Goal: Entertainment & Leisure: Browse casually

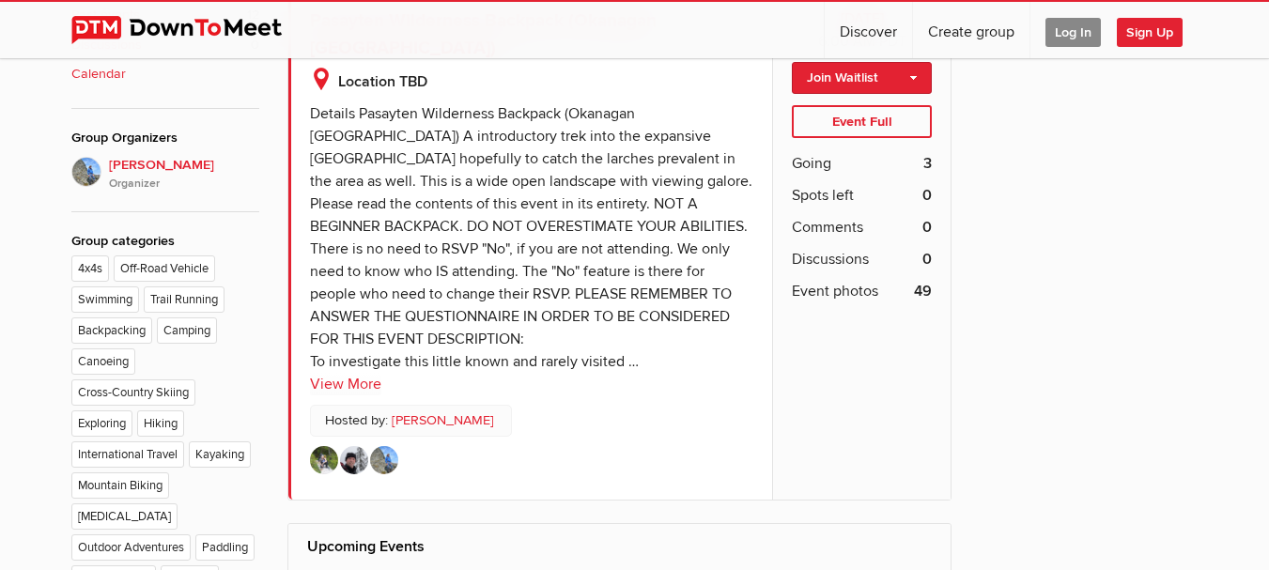
scroll to position [910, 0]
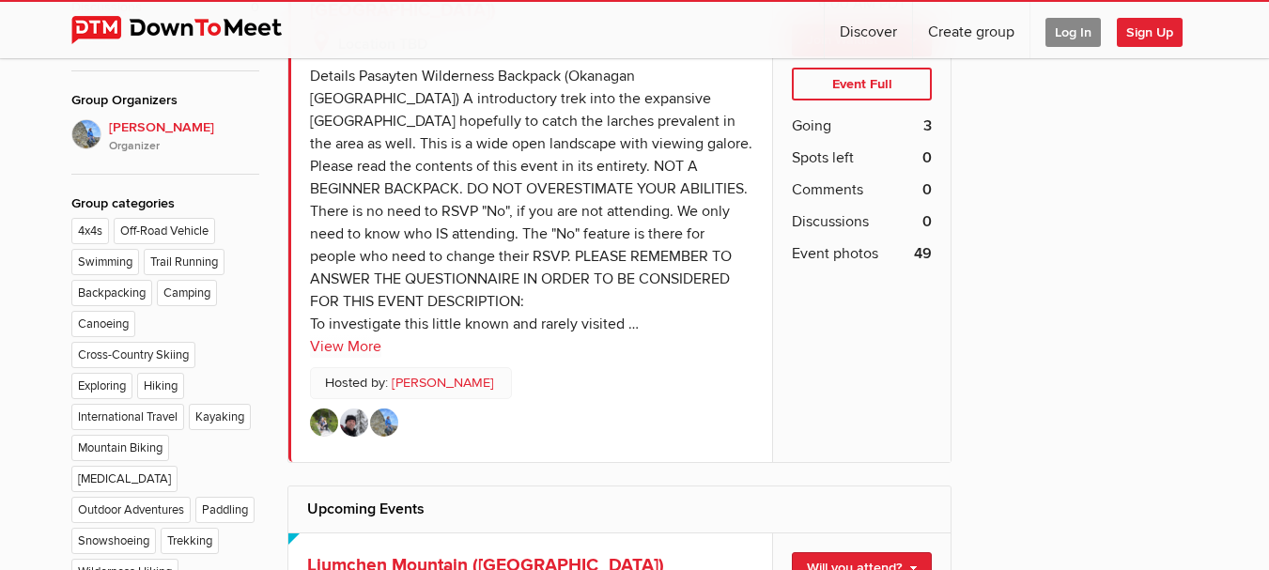
click at [722, 355] on sp-text-read-more "Details Pasayten Wilderness Backpack (Okanagan [GEOGRAPHIC_DATA]) A introductor…" at bounding box center [532, 206] width 444 height 303
drag, startPoint x: 627, startPoint y: 307, endPoint x: 297, endPoint y: 272, distance: 331.7
click at [538, 281] on sp-text-read-more "Details Pasayten Wilderness Backpack (Okanagan [GEOGRAPHIC_DATA]) A introductor…" at bounding box center [532, 206] width 444 height 303
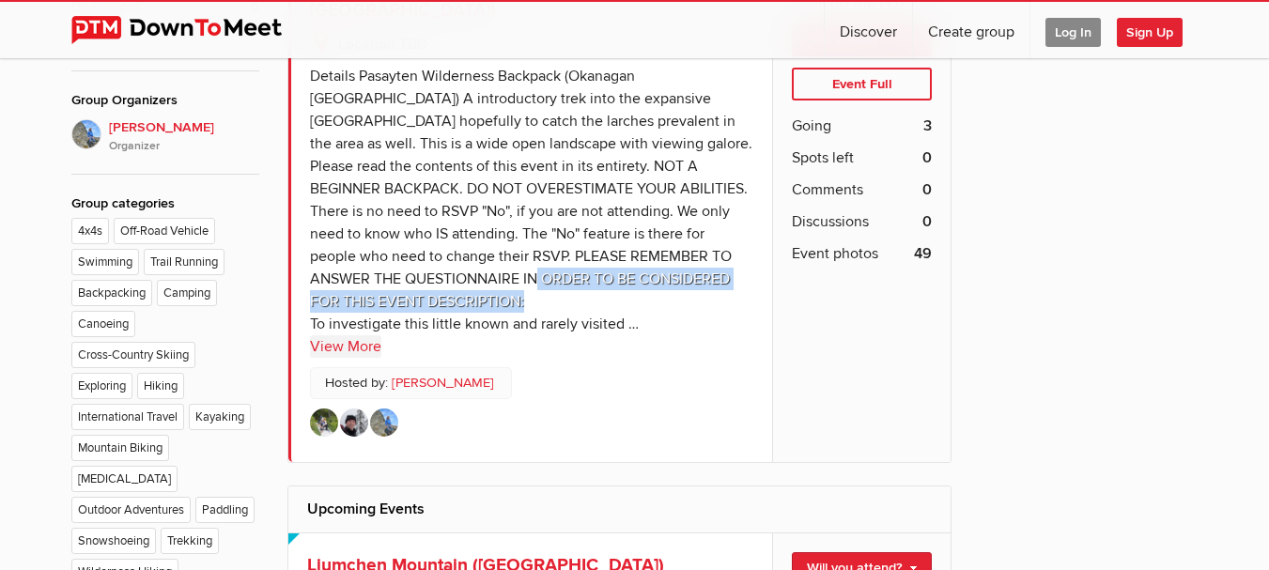
click at [333, 345] on link "View More" at bounding box center [345, 346] width 71 height 23
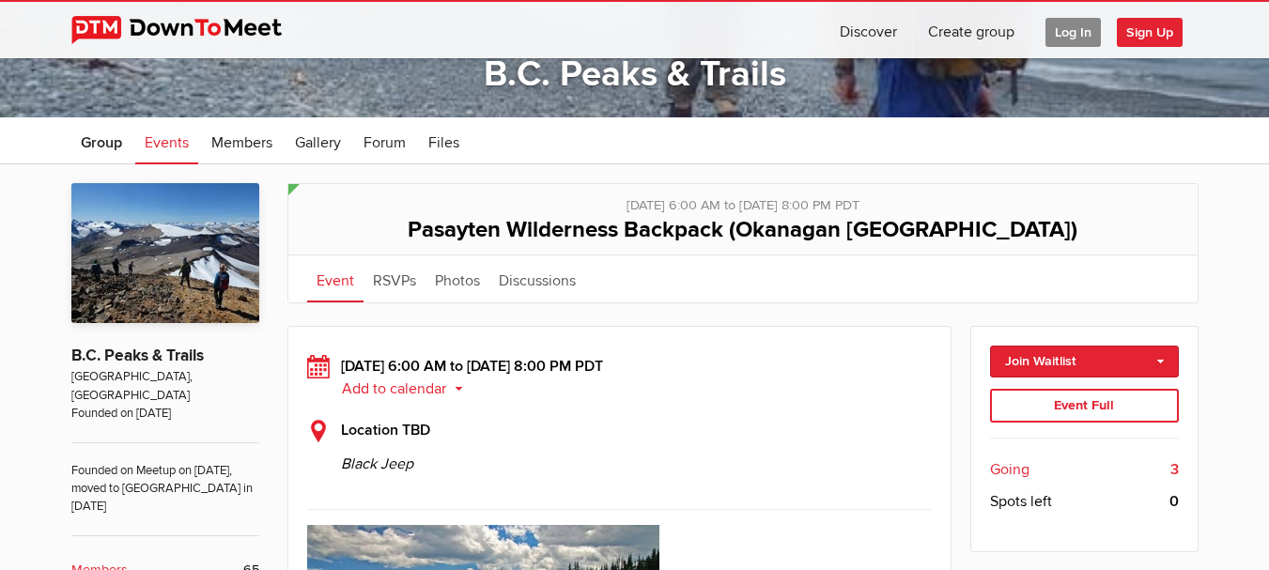
scroll to position [221, 0]
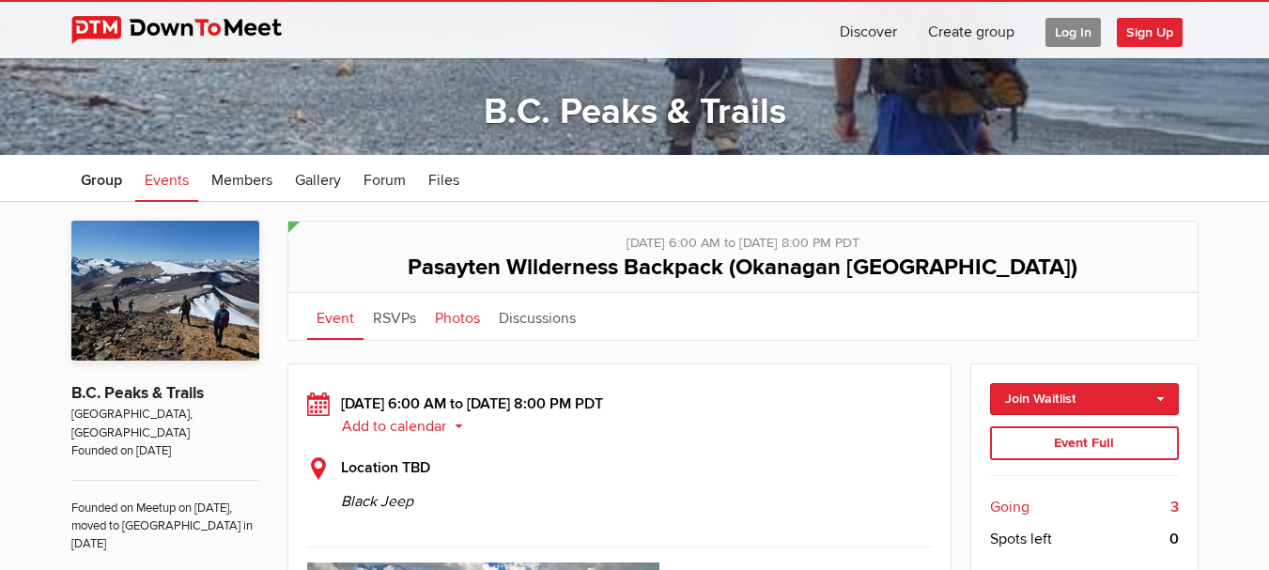
click at [444, 315] on link "Photos" at bounding box center [458, 316] width 64 height 47
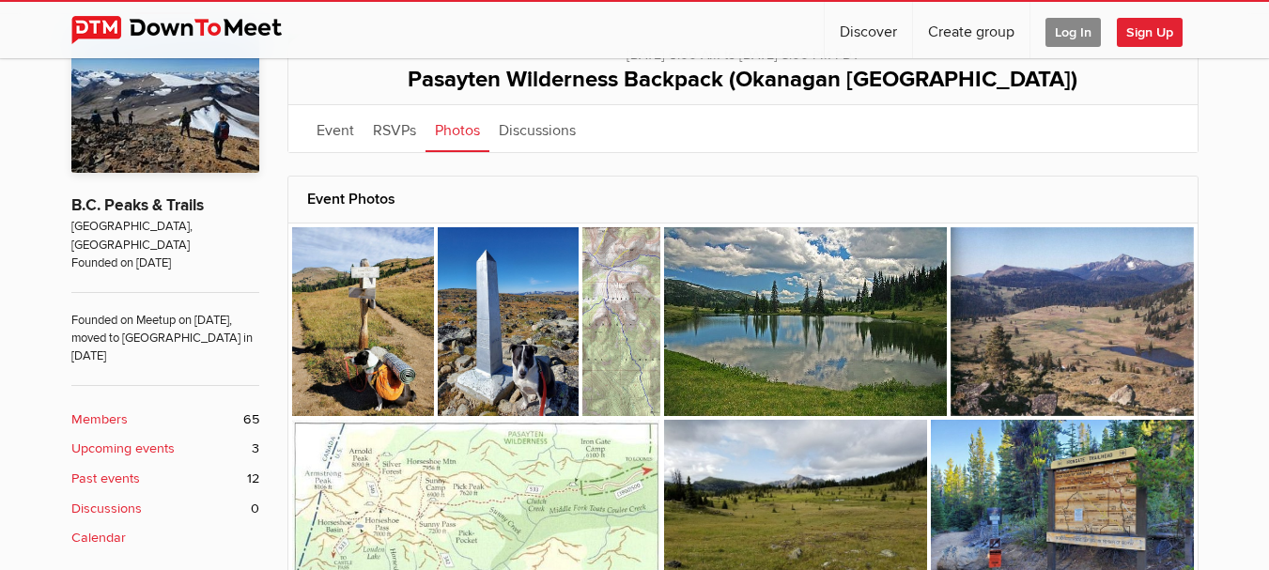
scroll to position [446, 0]
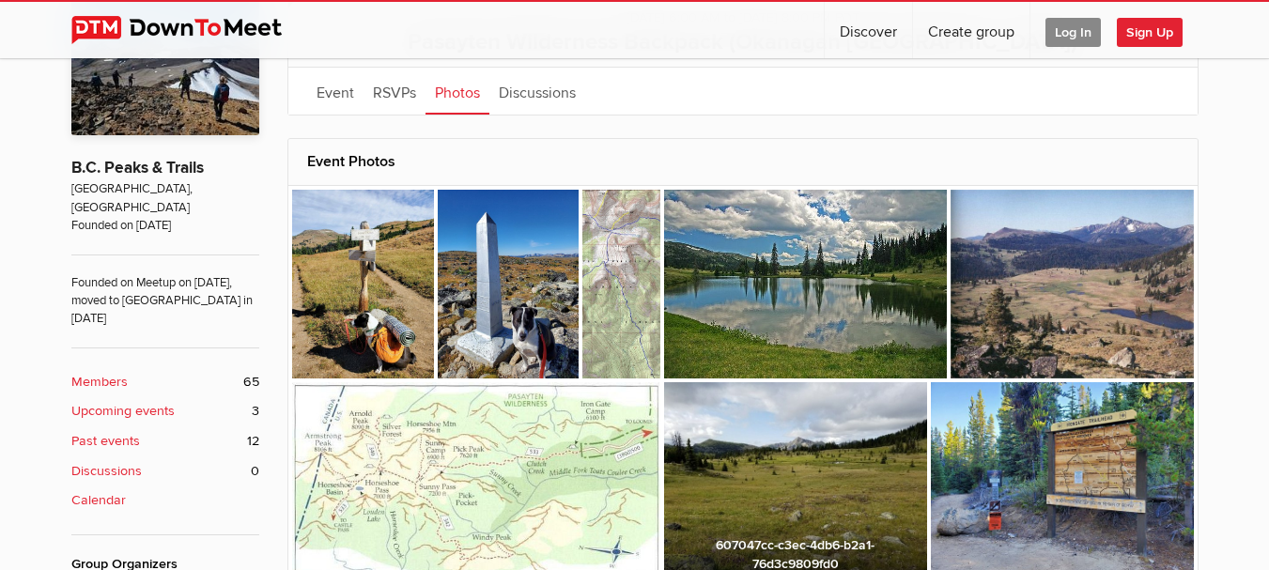
click at [766, 405] on img at bounding box center [795, 480] width 263 height 197
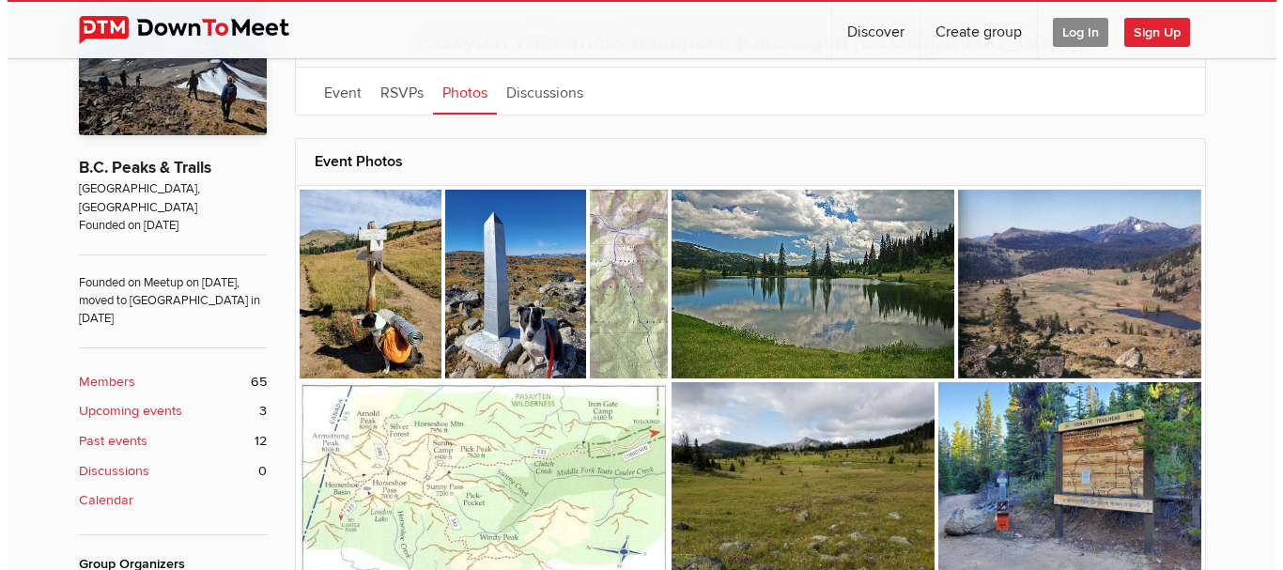
scroll to position [450, 0]
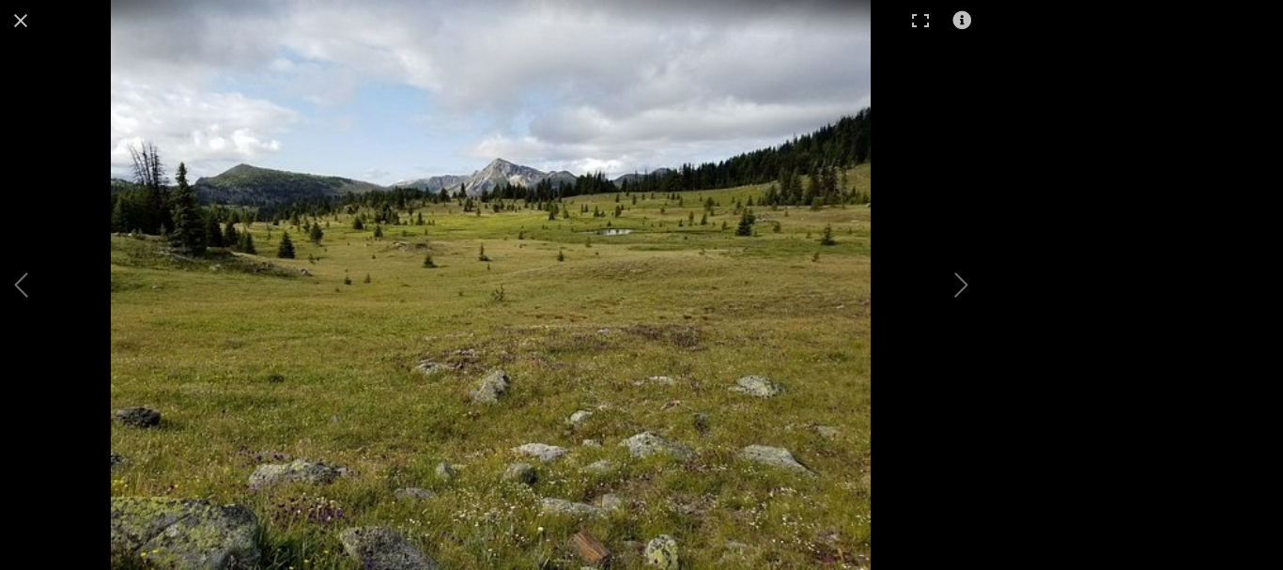
click at [379, 264] on div at bounding box center [491, 285] width 983 height 570
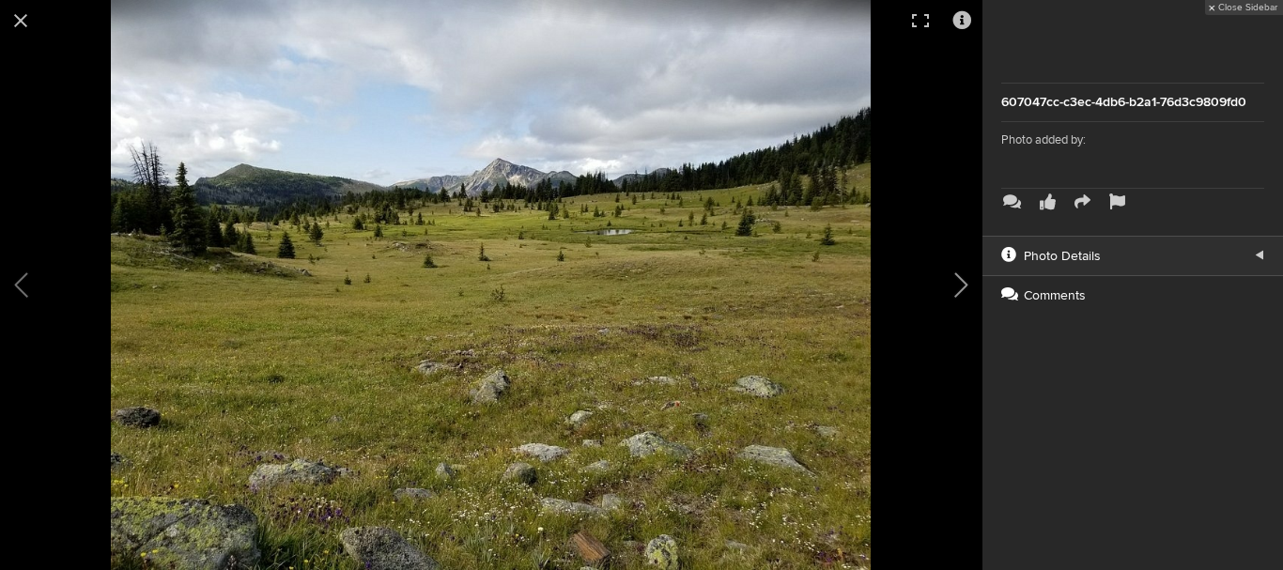
click at [960, 296] on button at bounding box center [936, 285] width 94 height 342
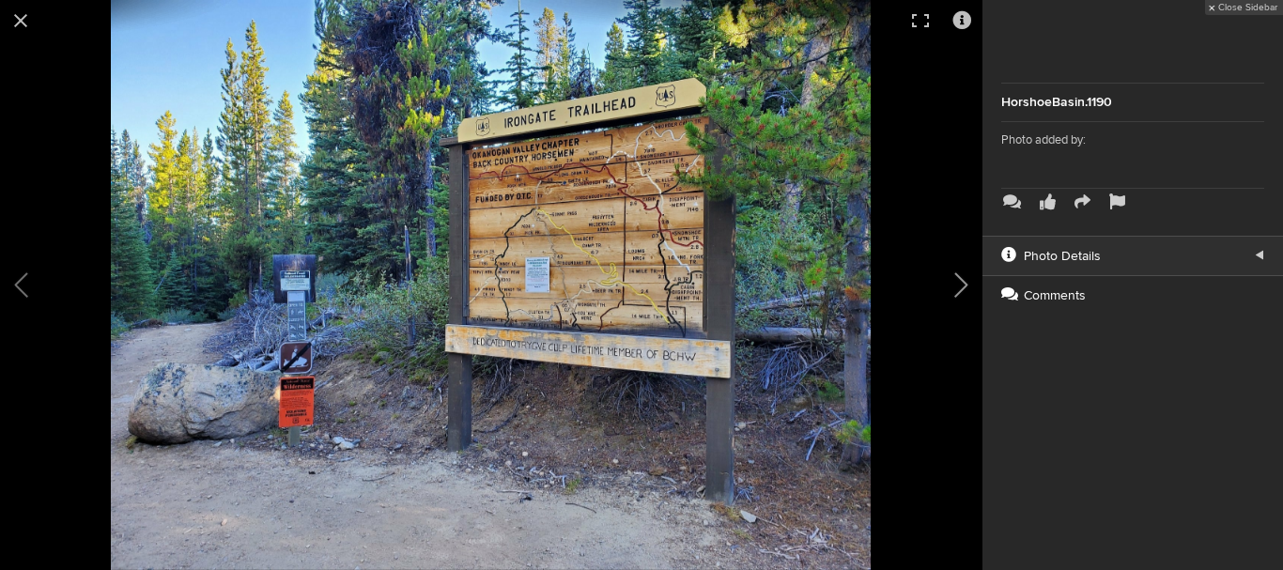
click at [959, 283] on button at bounding box center [936, 285] width 94 height 342
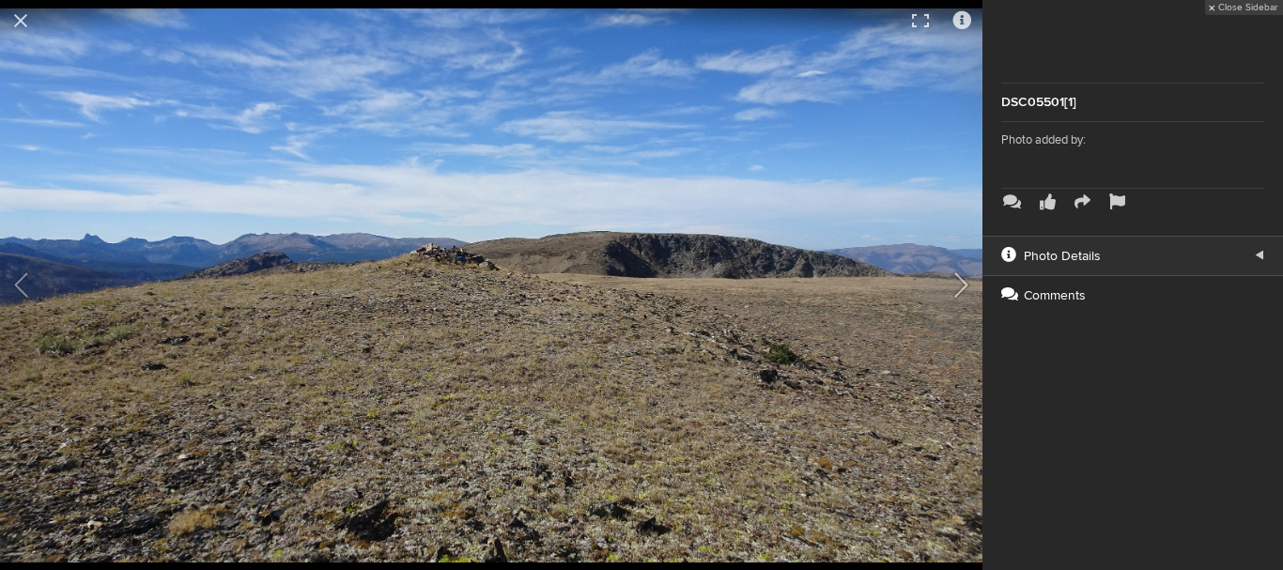
scroll to position [1034, 0]
click at [959, 284] on button at bounding box center [936, 285] width 94 height 342
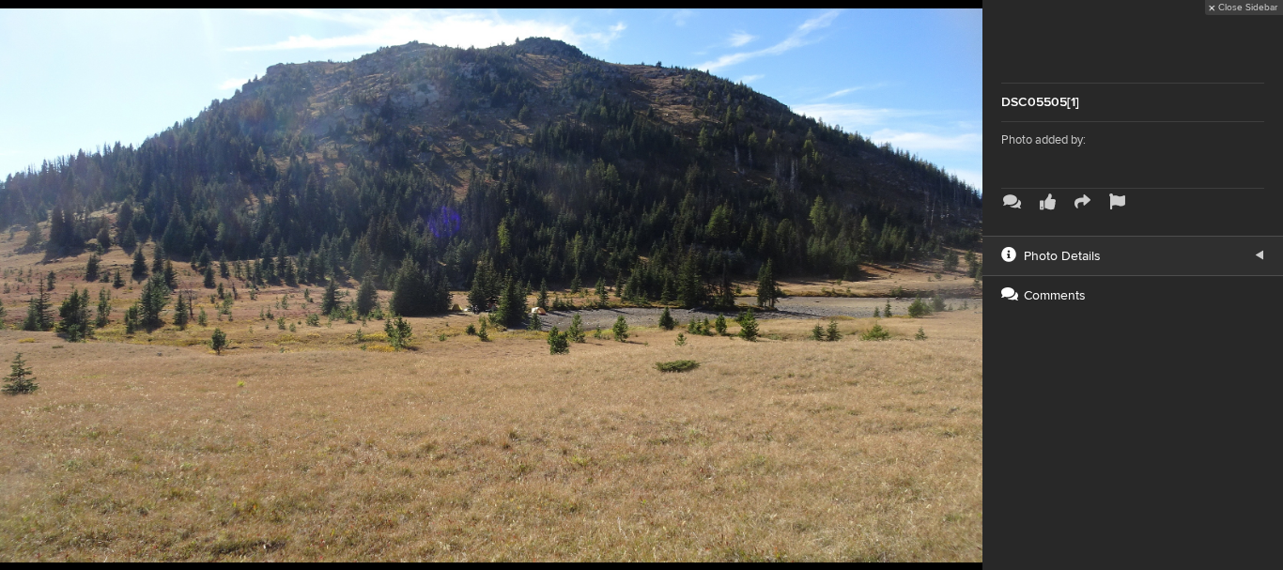
click at [959, 284] on button at bounding box center [936, 285] width 94 height 342
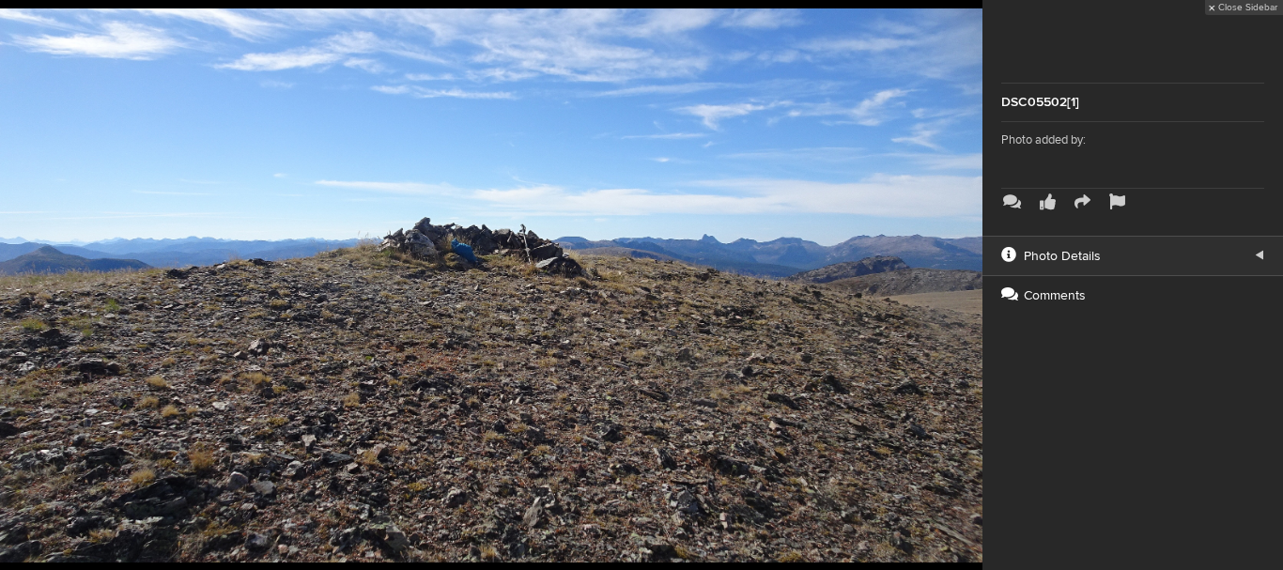
click at [959, 284] on button at bounding box center [936, 285] width 94 height 342
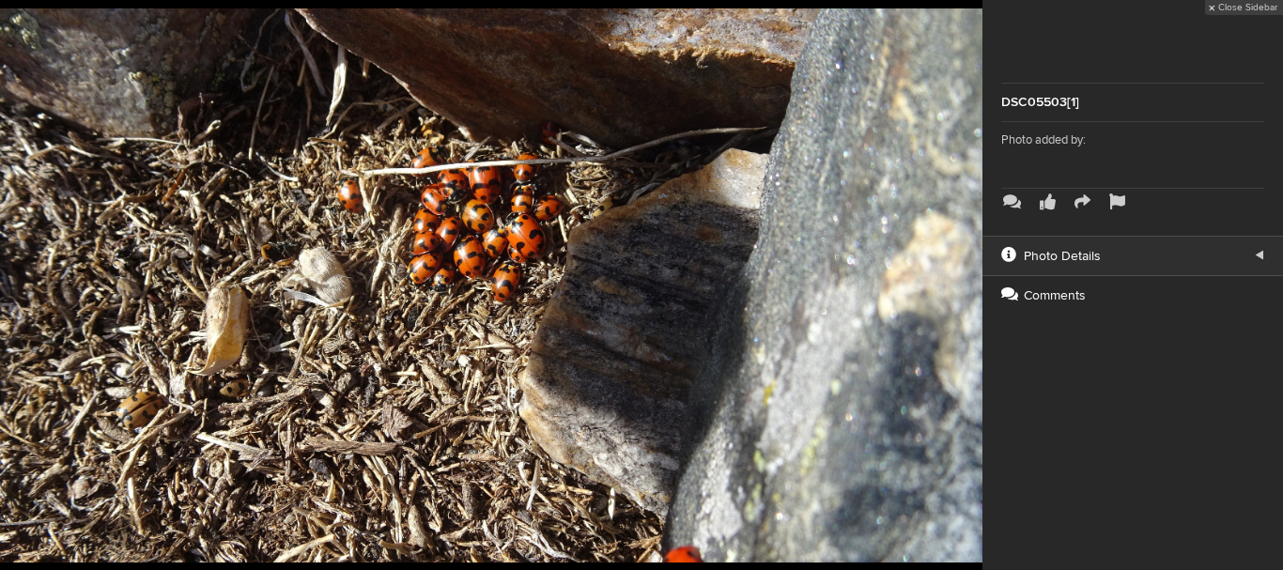
click at [959, 284] on button at bounding box center [936, 285] width 94 height 342
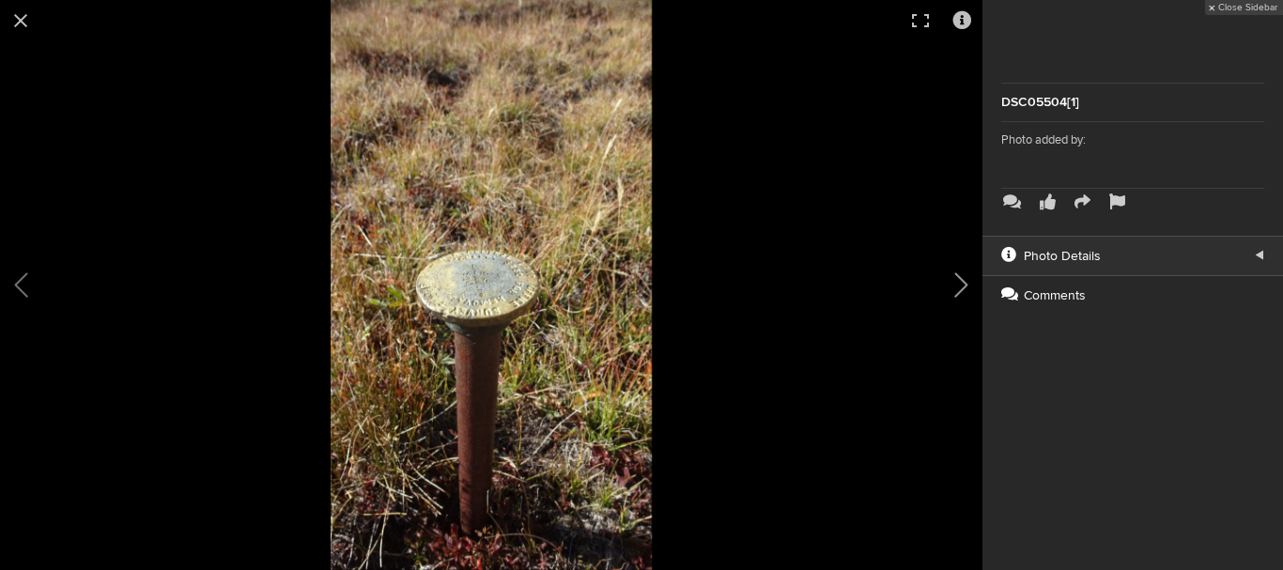
click at [967, 287] on button at bounding box center [936, 285] width 94 height 342
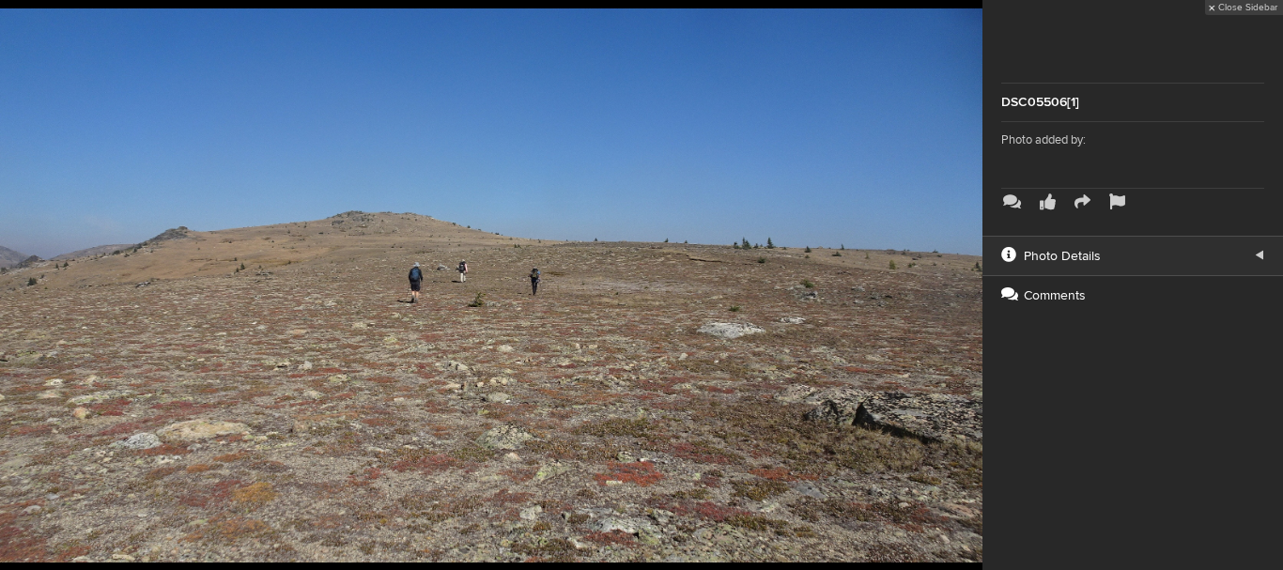
click at [967, 286] on button at bounding box center [936, 285] width 94 height 342
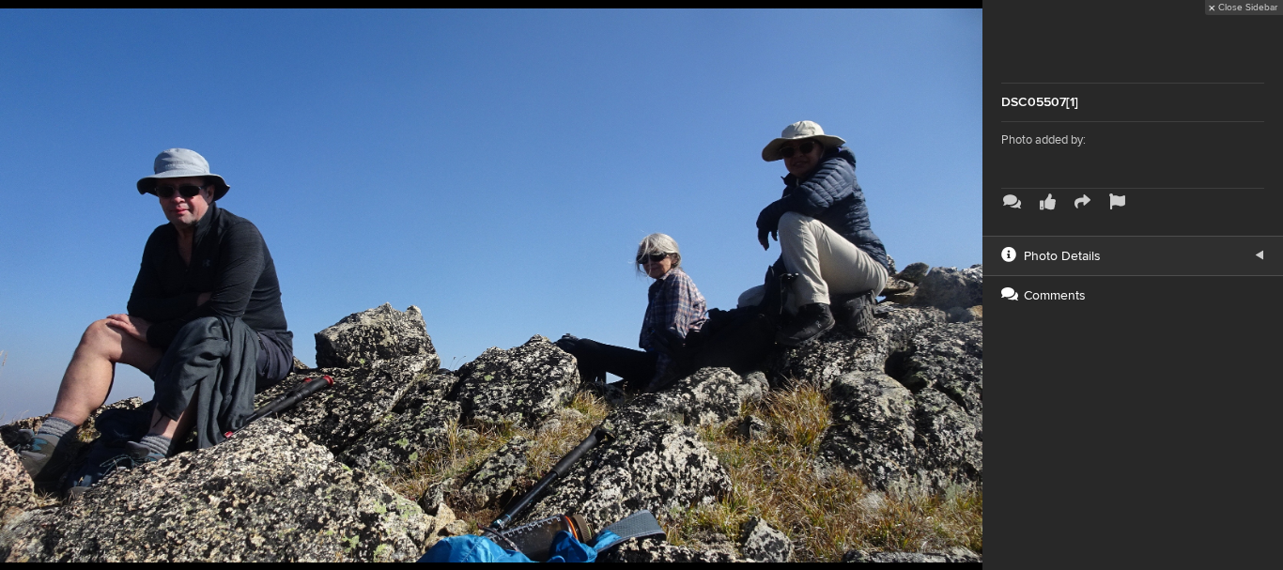
click at [967, 286] on button at bounding box center [936, 285] width 94 height 342
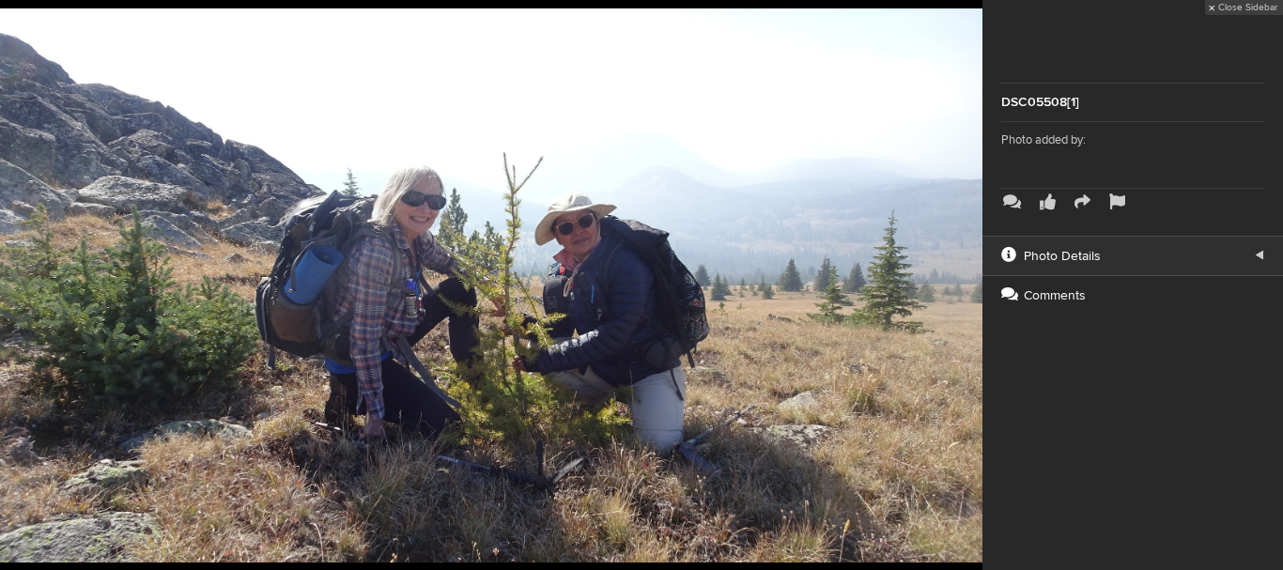
scroll to position [1768, 0]
click at [967, 286] on button at bounding box center [936, 285] width 94 height 342
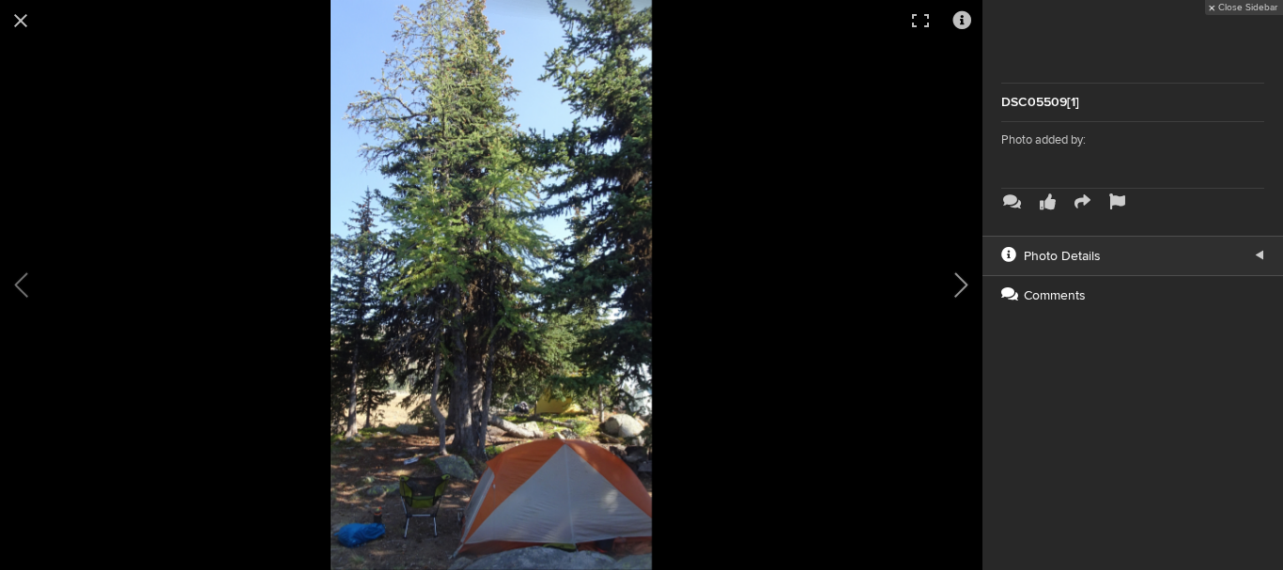
click at [962, 285] on button at bounding box center [936, 285] width 94 height 342
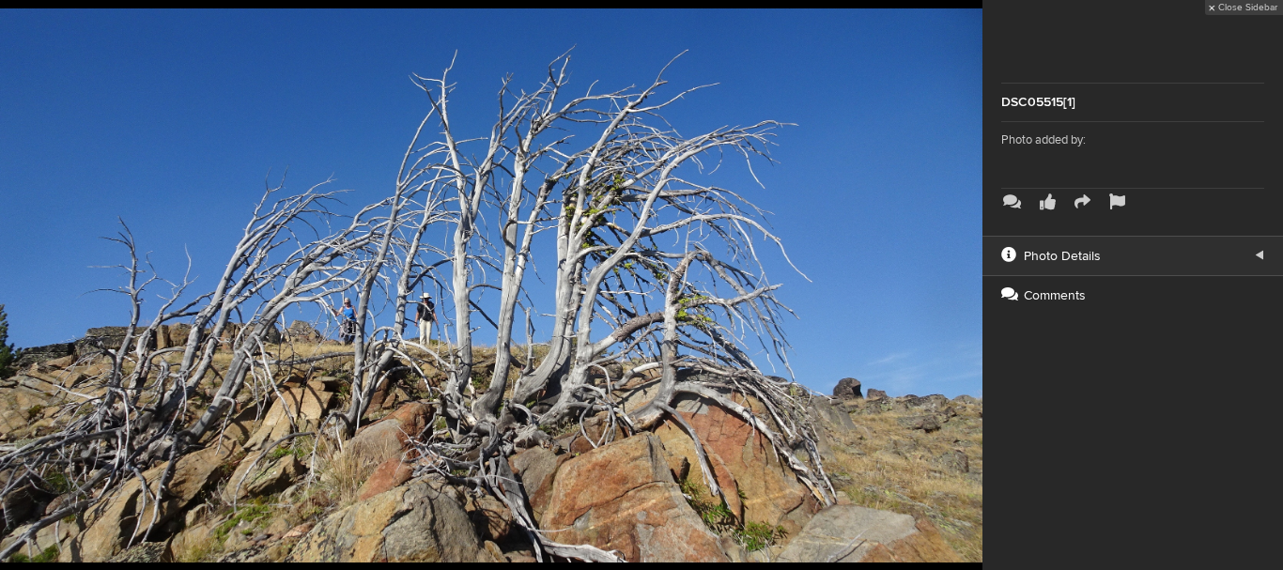
click at [962, 285] on button at bounding box center [936, 285] width 94 height 342
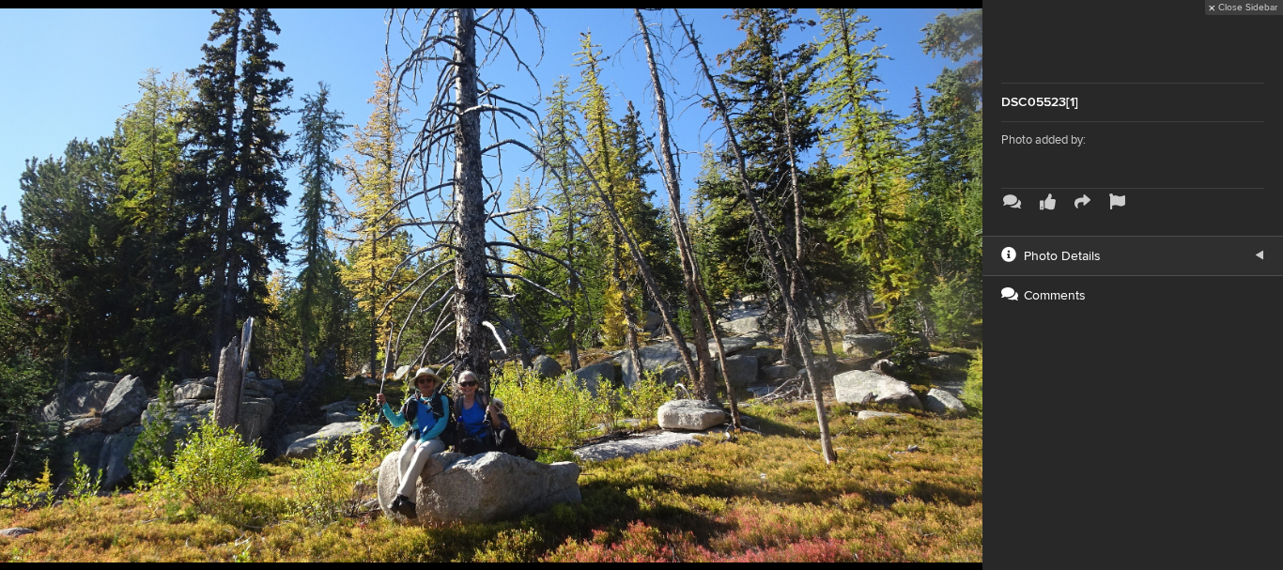
click at [961, 285] on button at bounding box center [936, 285] width 94 height 342
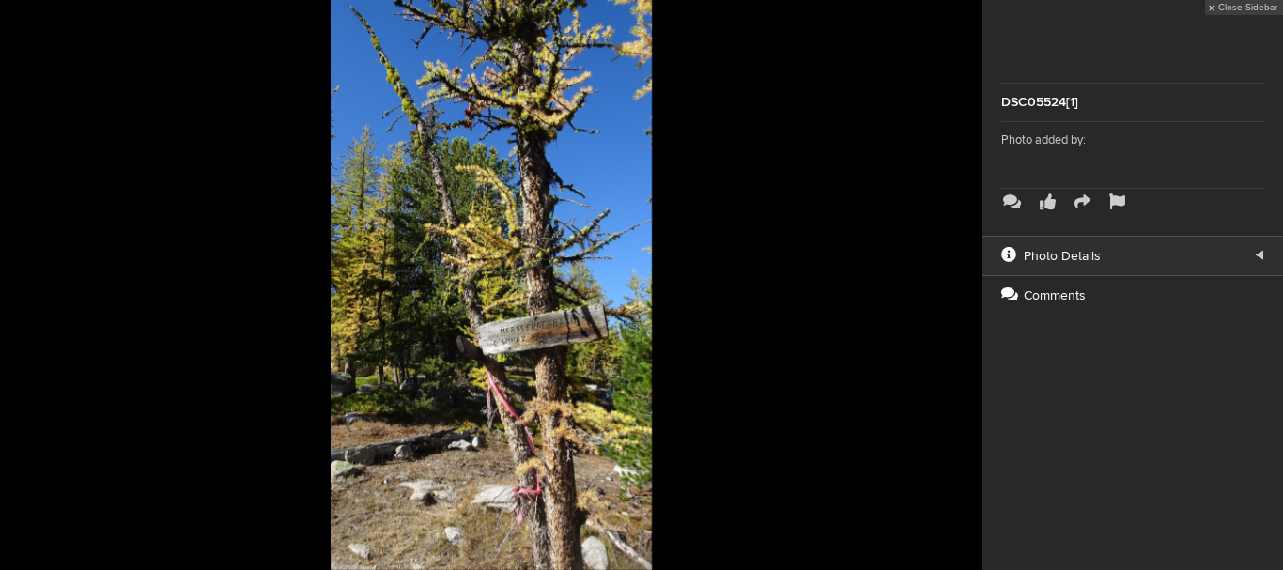
click at [961, 285] on button at bounding box center [936, 285] width 94 height 342
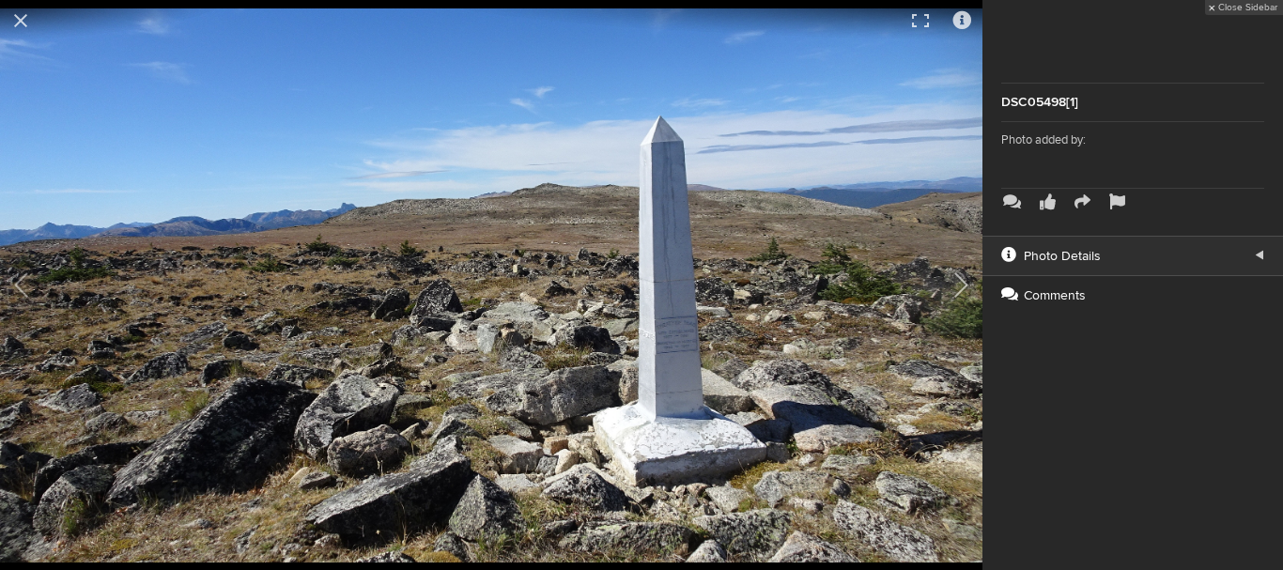
click at [963, 288] on button at bounding box center [936, 285] width 94 height 342
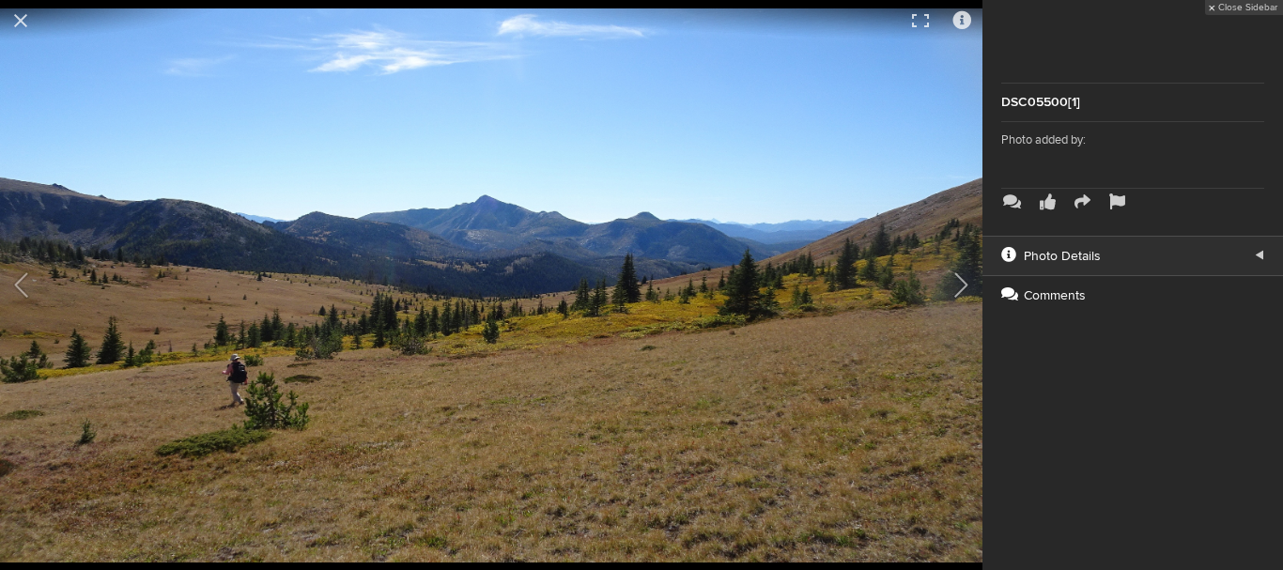
click at [963, 288] on button at bounding box center [936, 285] width 94 height 342
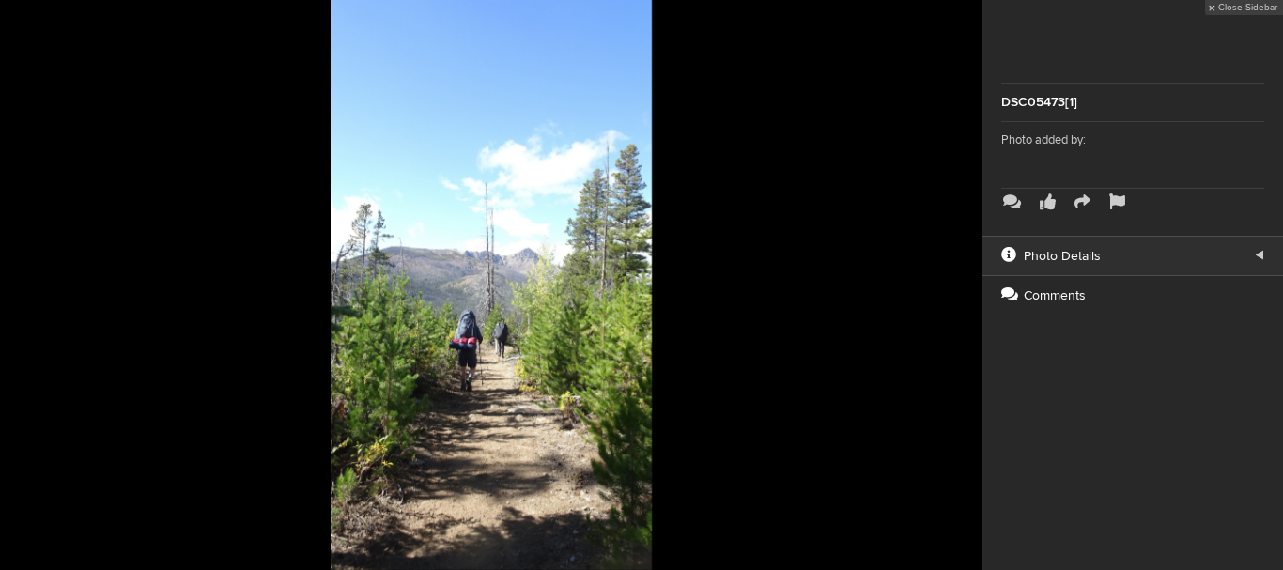
click at [963, 288] on button at bounding box center [936, 285] width 94 height 342
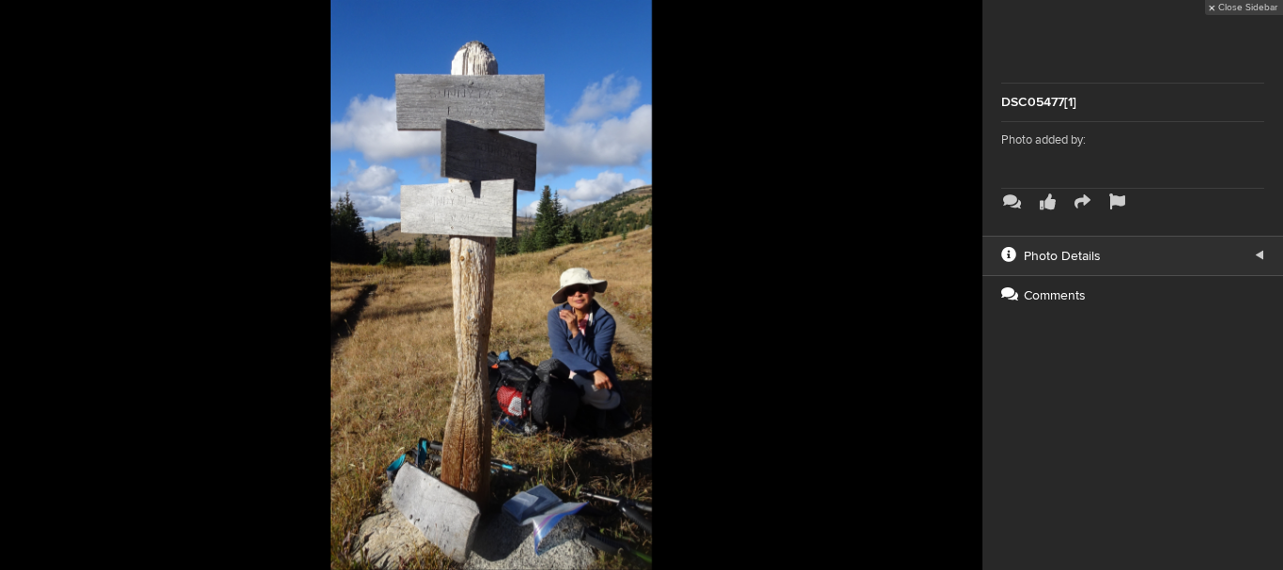
click at [963, 288] on button at bounding box center [936, 285] width 94 height 342
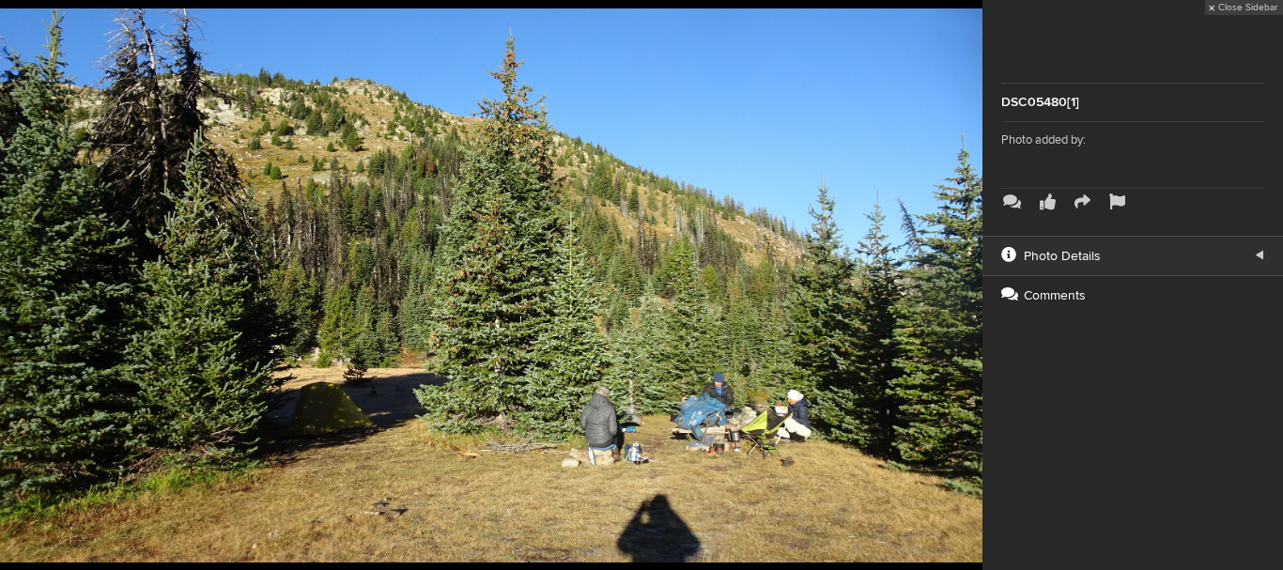
click at [963, 288] on button at bounding box center [936, 285] width 94 height 342
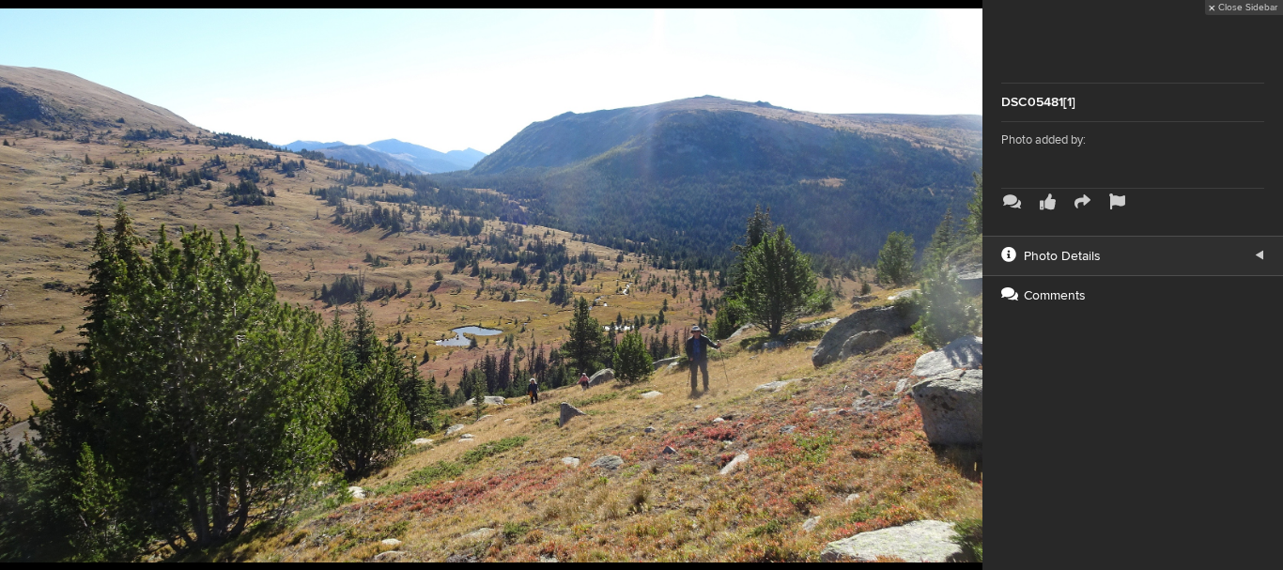
scroll to position [2405, 0]
click at [963, 288] on button at bounding box center [936, 285] width 94 height 342
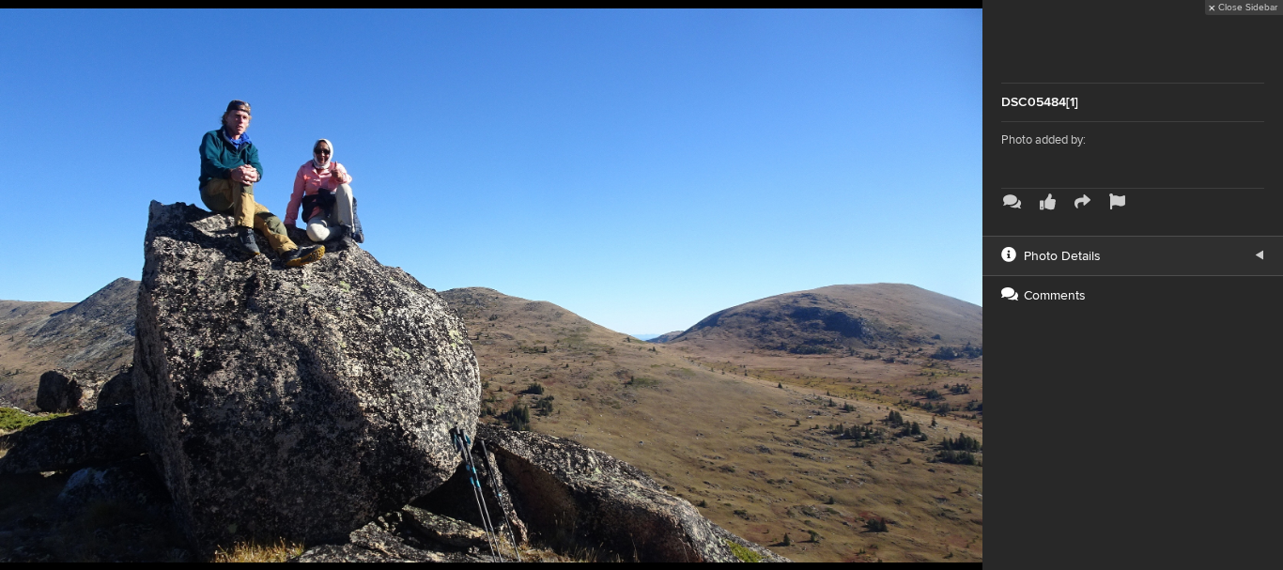
click at [963, 288] on button at bounding box center [936, 285] width 94 height 342
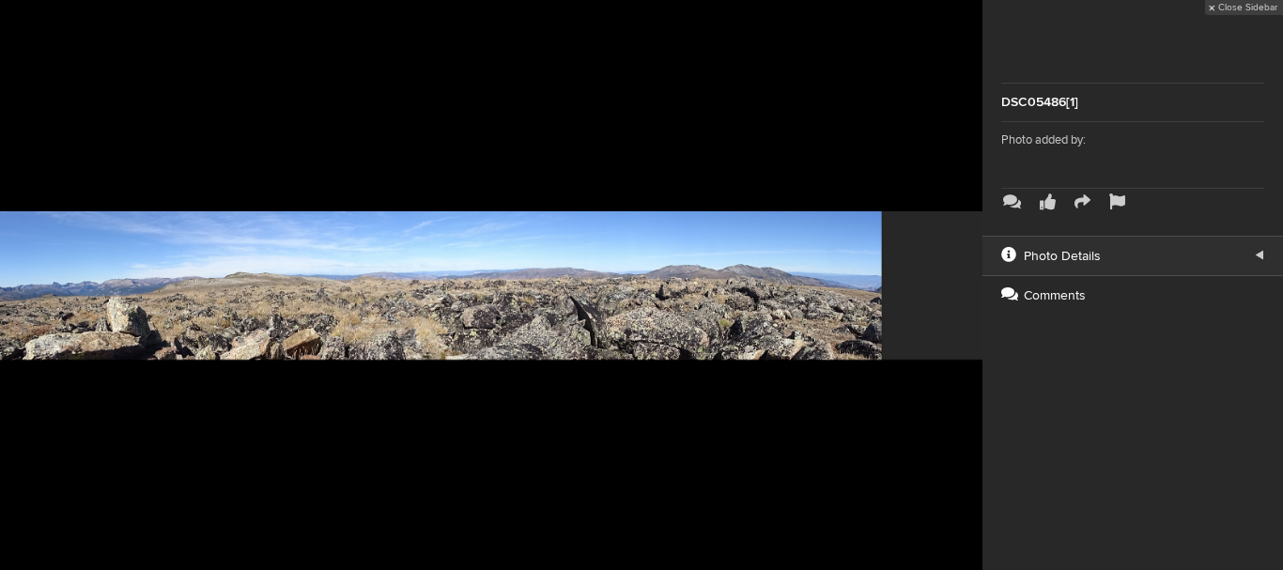
click at [963, 288] on button at bounding box center [936, 285] width 94 height 342
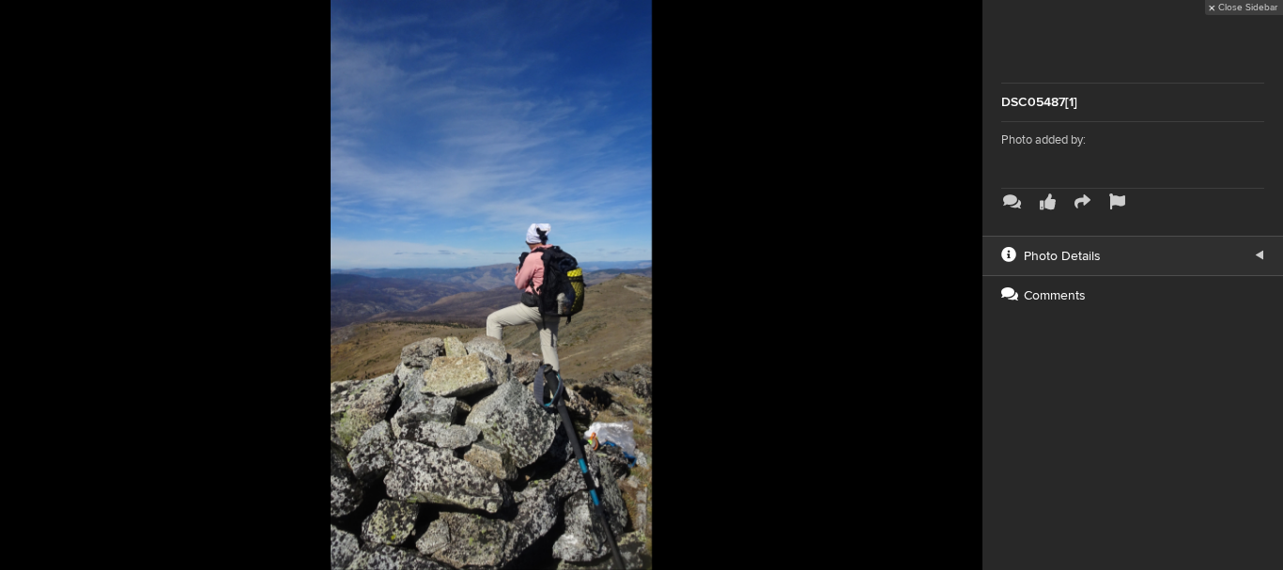
click at [963, 288] on button at bounding box center [936, 285] width 94 height 342
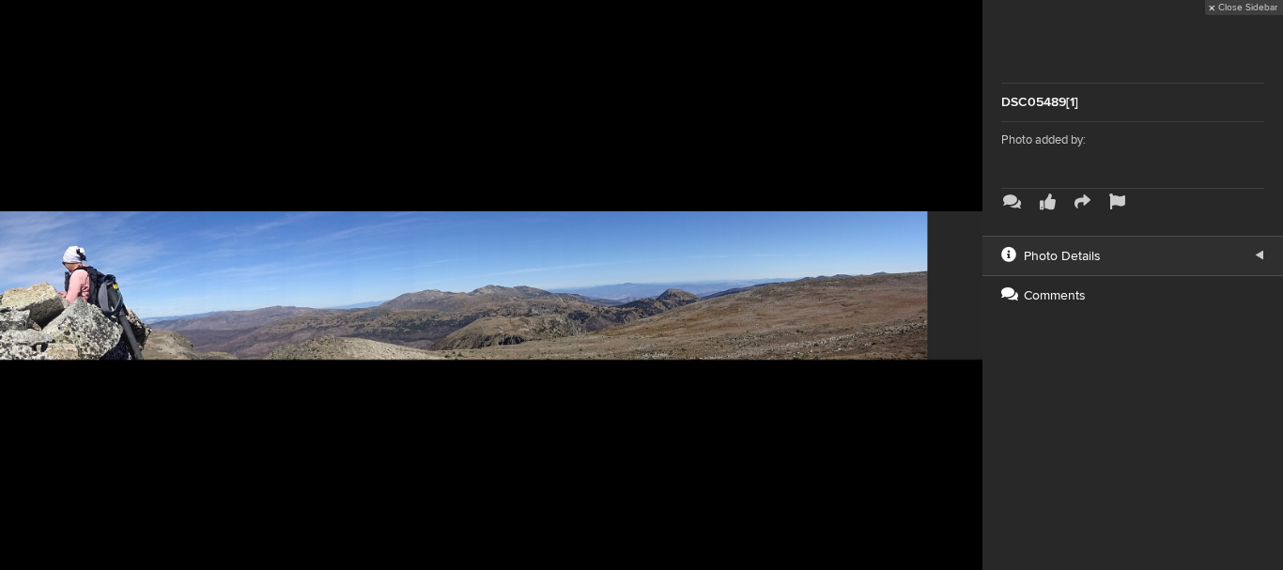
scroll to position [4406, 0]
click at [972, 283] on button at bounding box center [936, 285] width 94 height 342
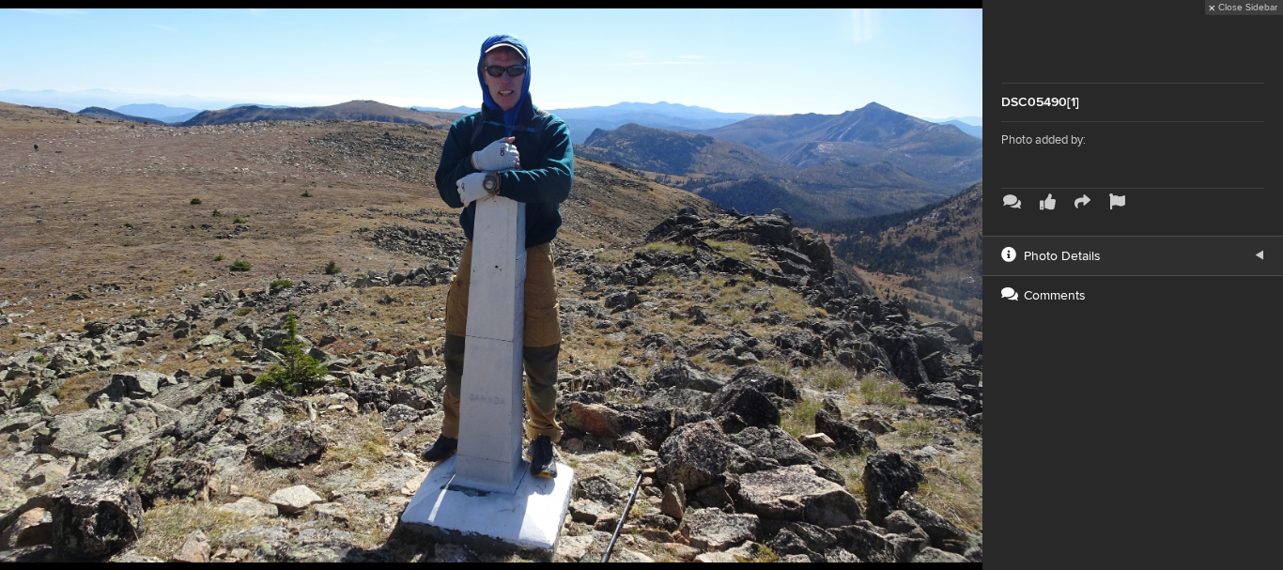
click at [972, 283] on button at bounding box center [936, 285] width 94 height 342
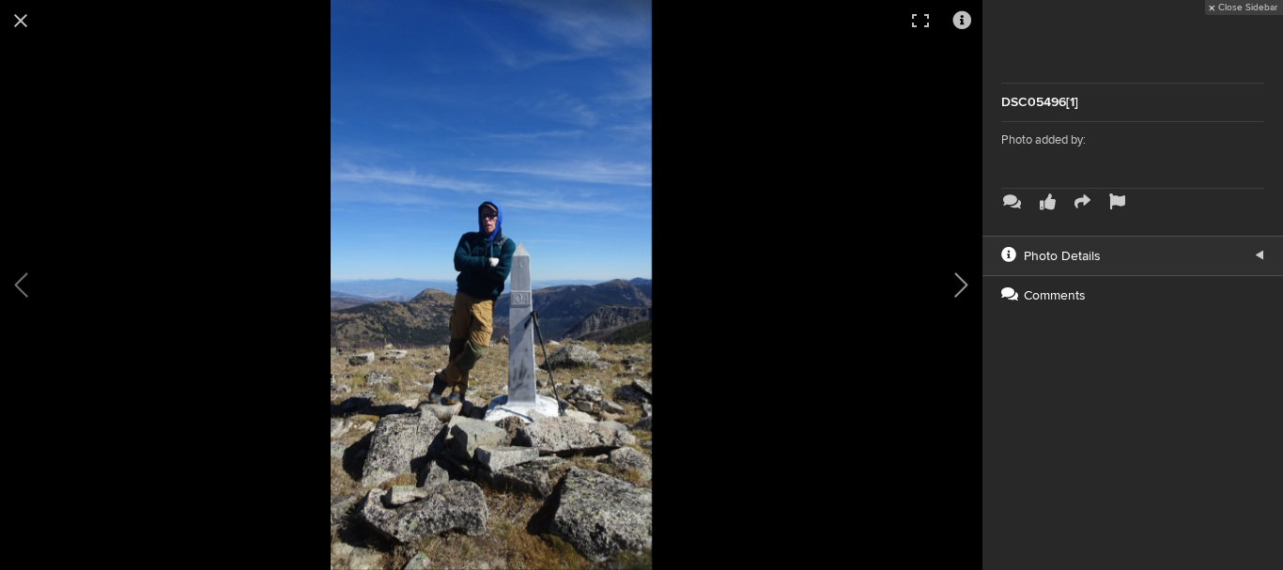
click at [966, 290] on button at bounding box center [936, 285] width 94 height 342
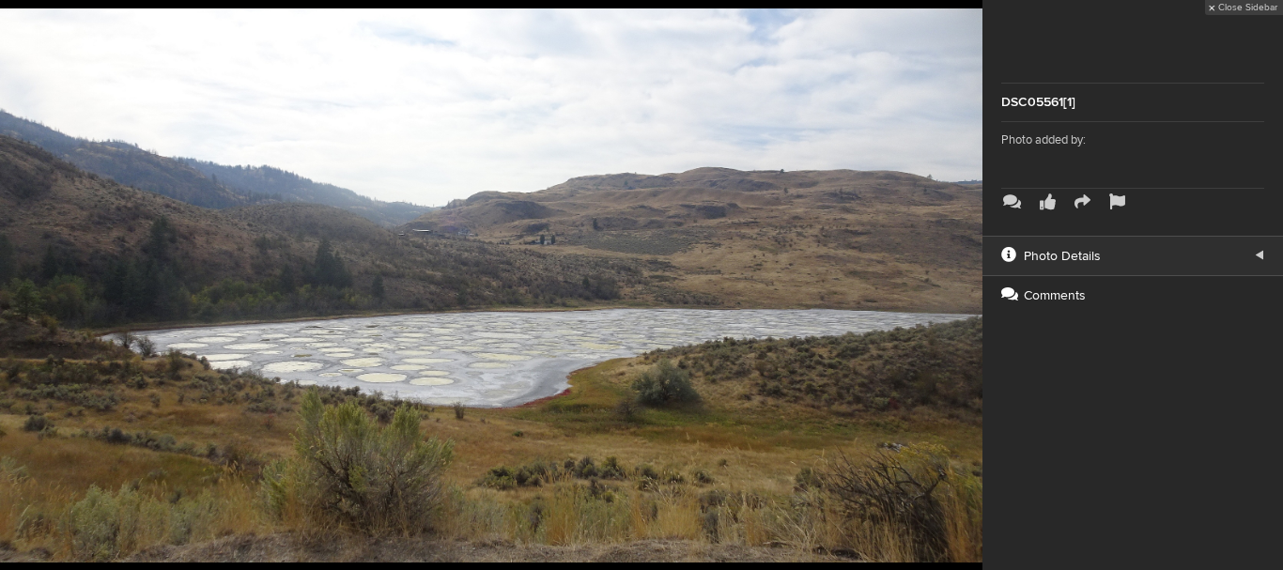
click at [966, 290] on button at bounding box center [936, 285] width 94 height 342
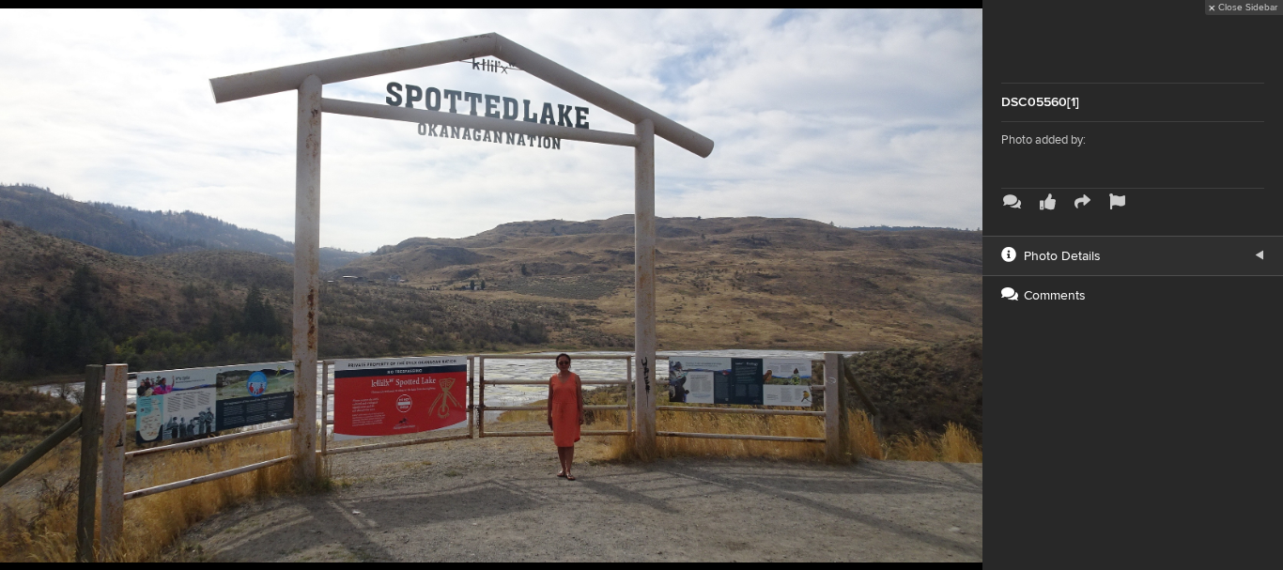
click at [966, 290] on button at bounding box center [936, 285] width 94 height 342
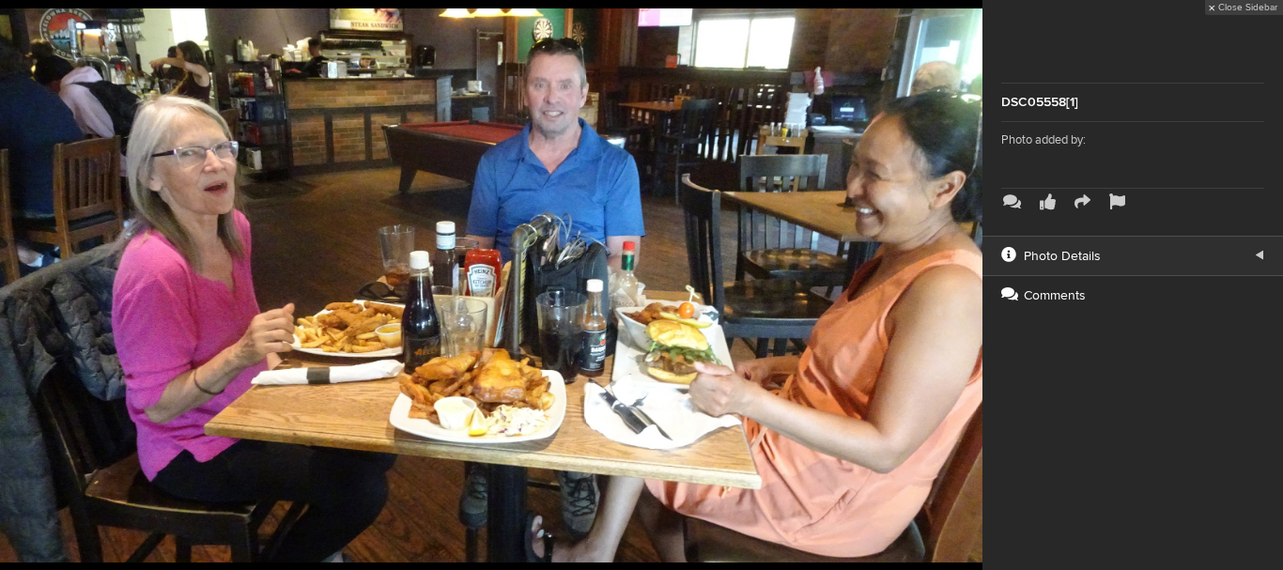
click at [966, 290] on button at bounding box center [936, 285] width 94 height 342
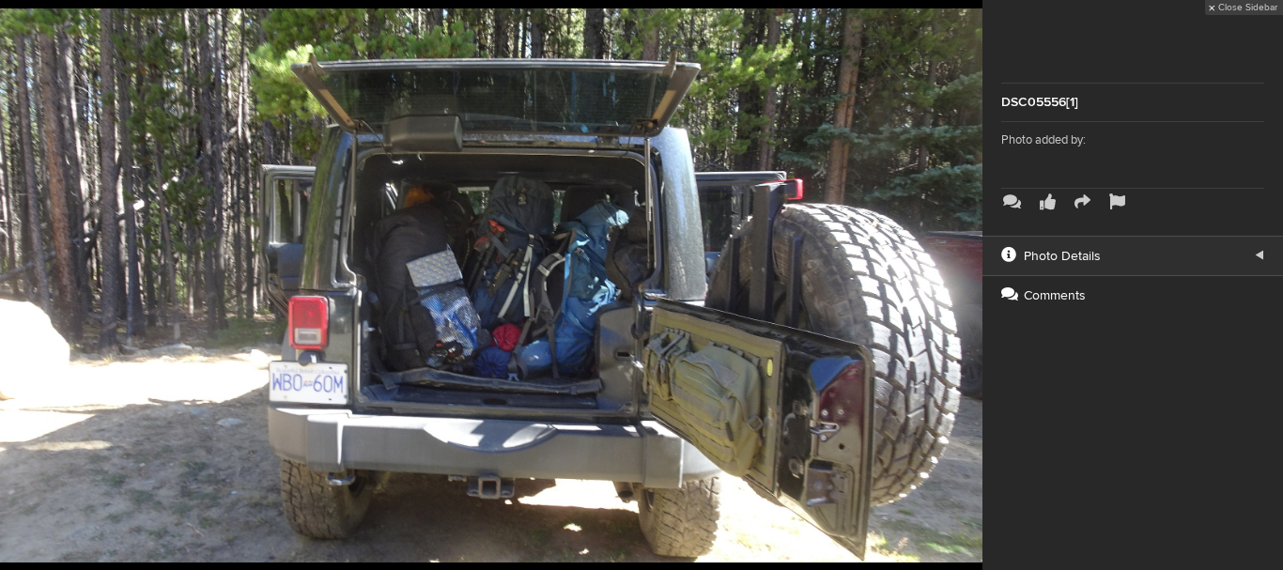
scroll to position [5024, 0]
click at [966, 290] on button at bounding box center [936, 285] width 94 height 342
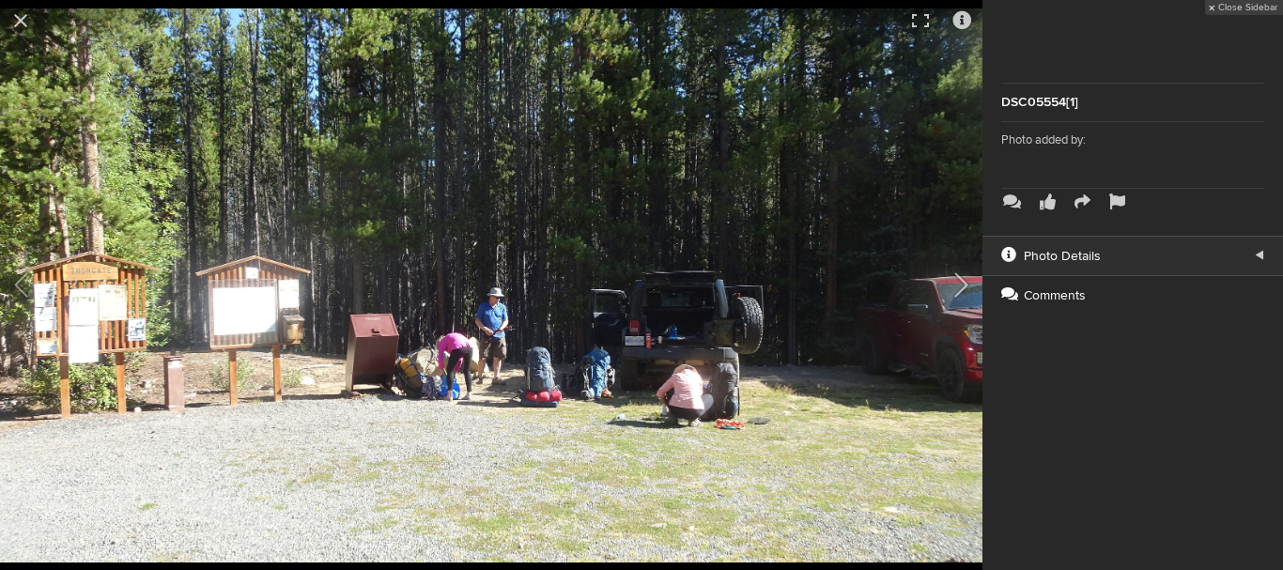
click at [961, 286] on button at bounding box center [936, 285] width 94 height 342
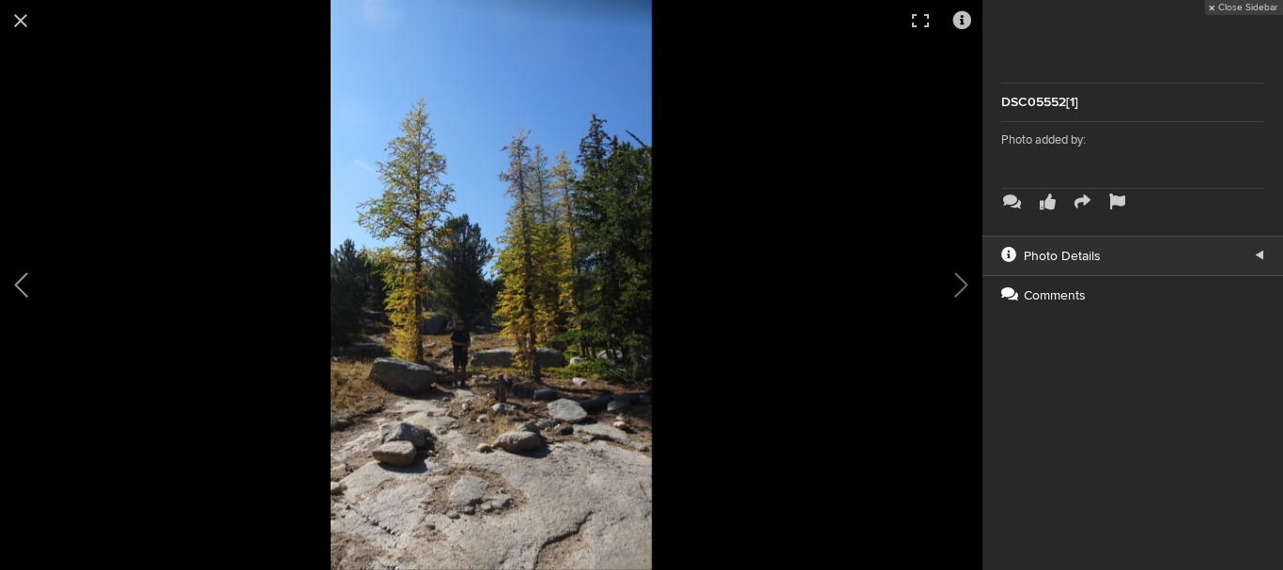
click at [20, 282] on button at bounding box center [47, 285] width 94 height 342
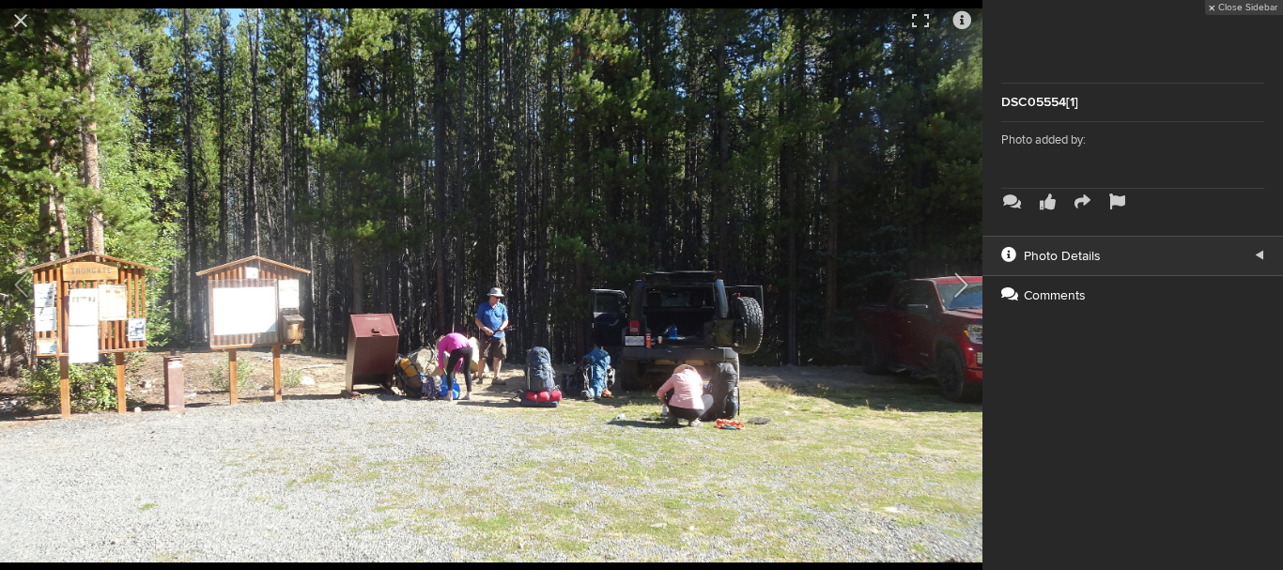
click at [964, 291] on button at bounding box center [936, 285] width 94 height 342
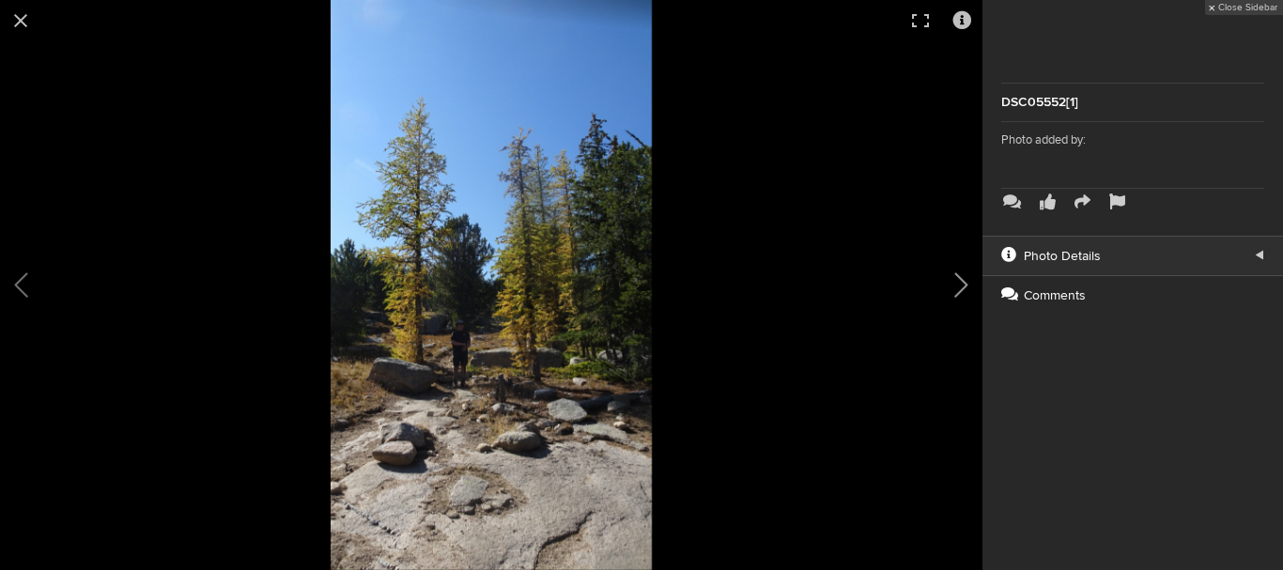
click at [964, 291] on button at bounding box center [936, 285] width 94 height 342
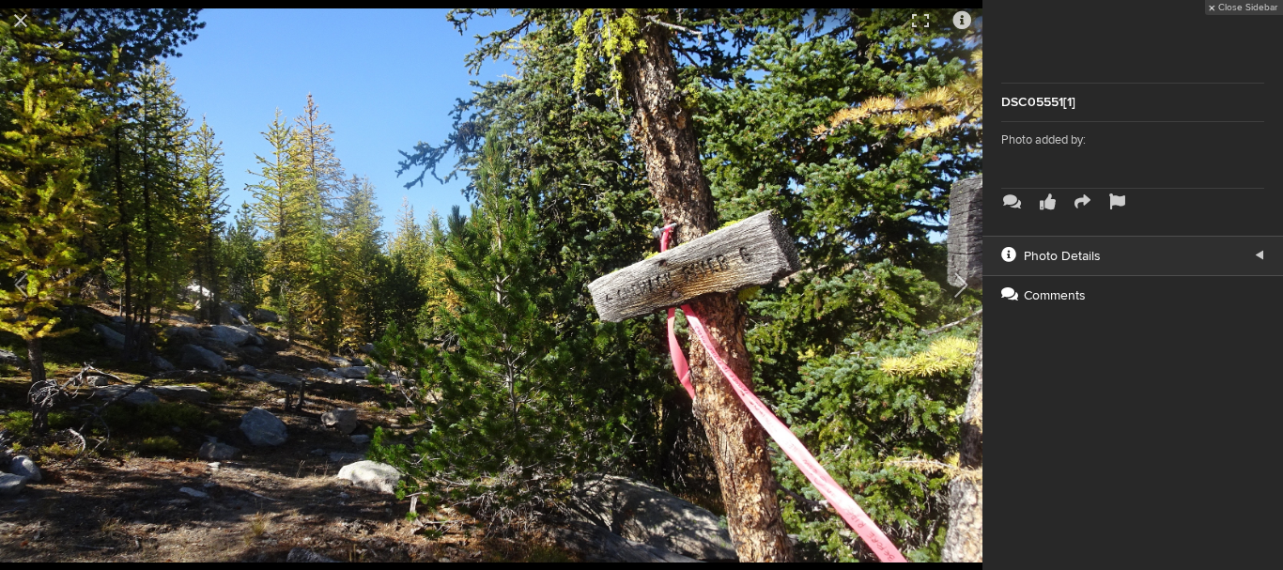
click at [964, 291] on button at bounding box center [936, 285] width 94 height 342
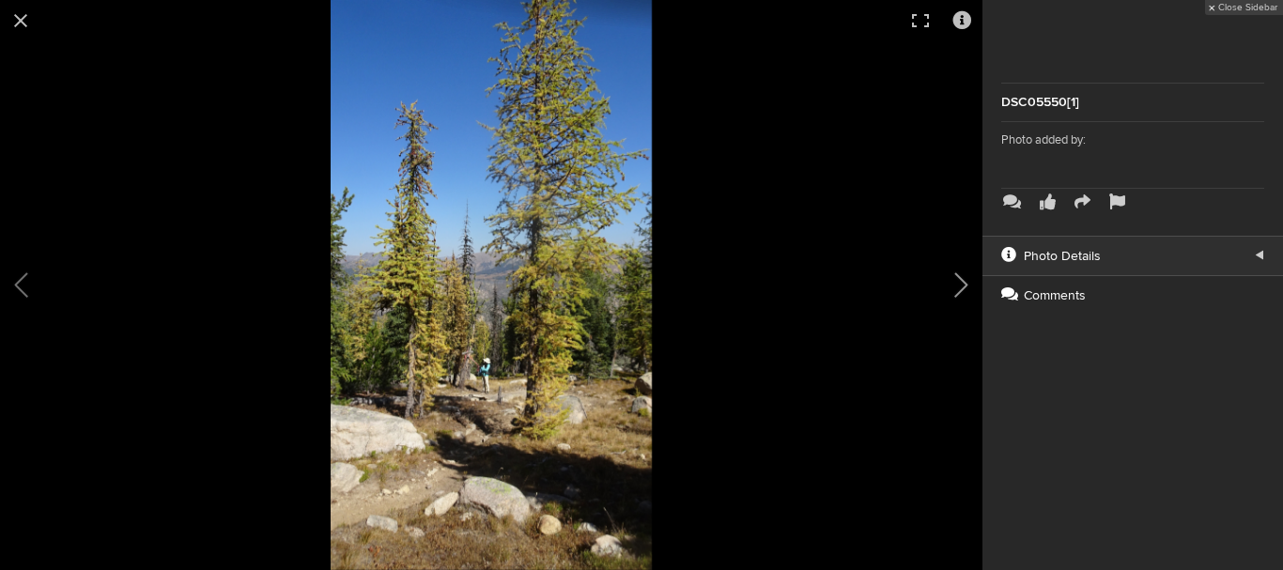
click at [970, 278] on button at bounding box center [936, 285] width 94 height 342
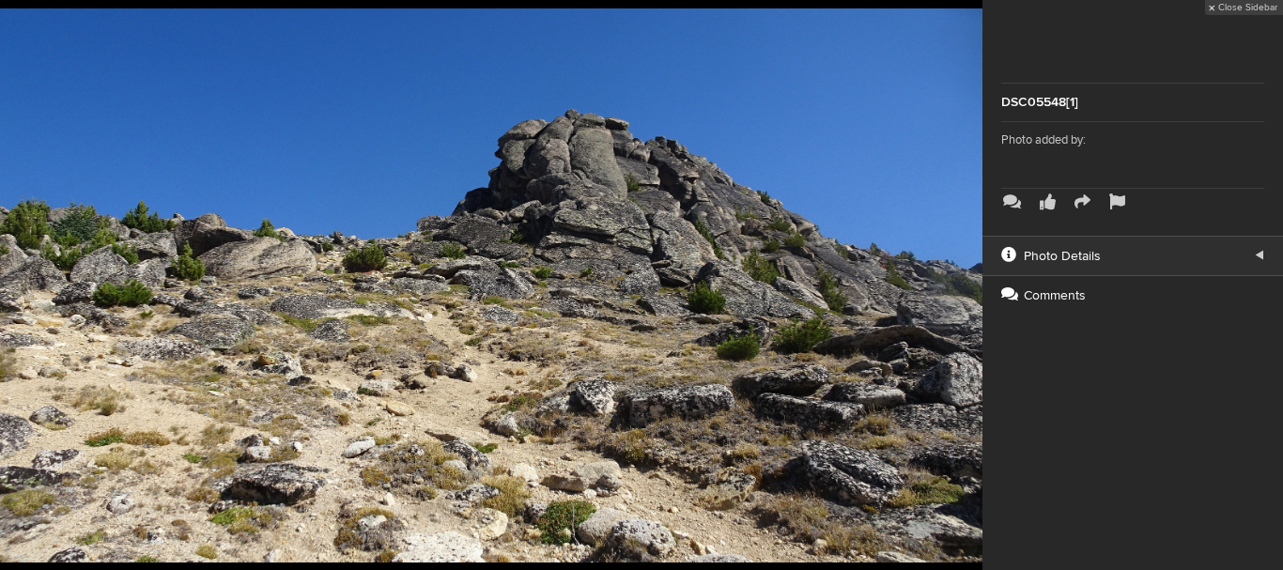
click at [970, 278] on button at bounding box center [936, 285] width 94 height 342
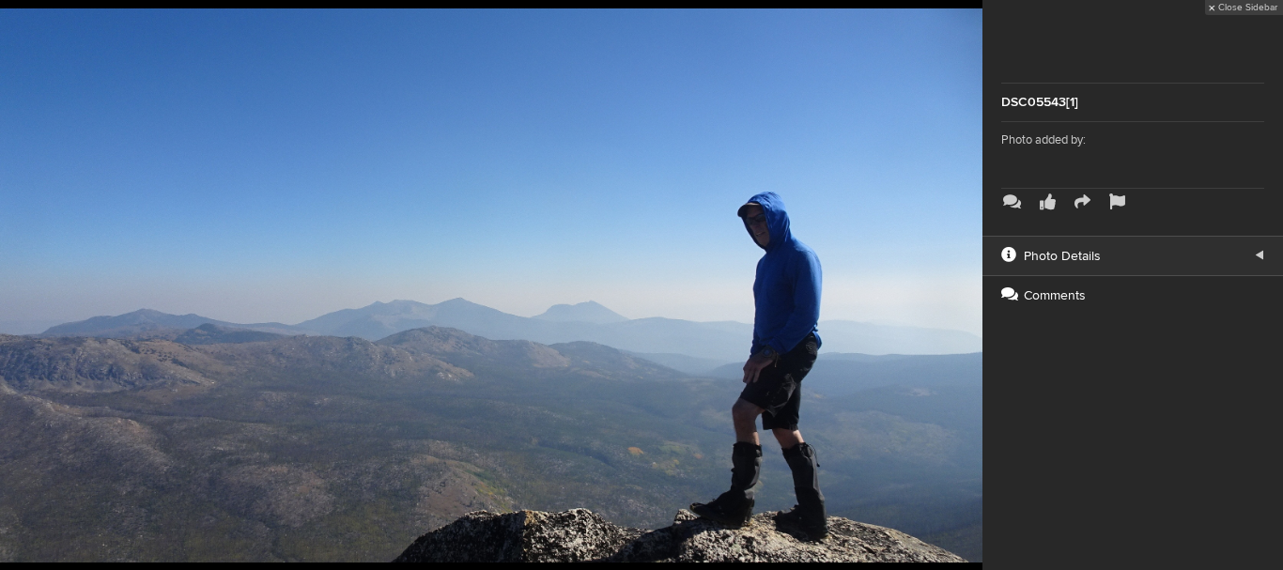
click at [970, 278] on button at bounding box center [936, 285] width 94 height 342
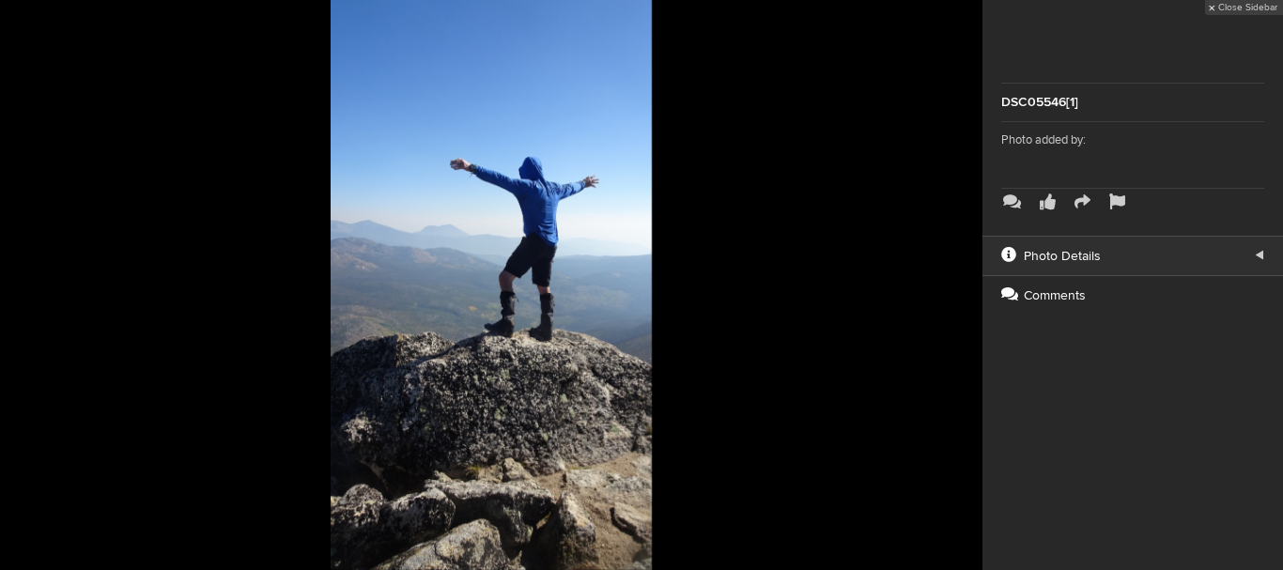
click at [970, 278] on button at bounding box center [936, 285] width 94 height 342
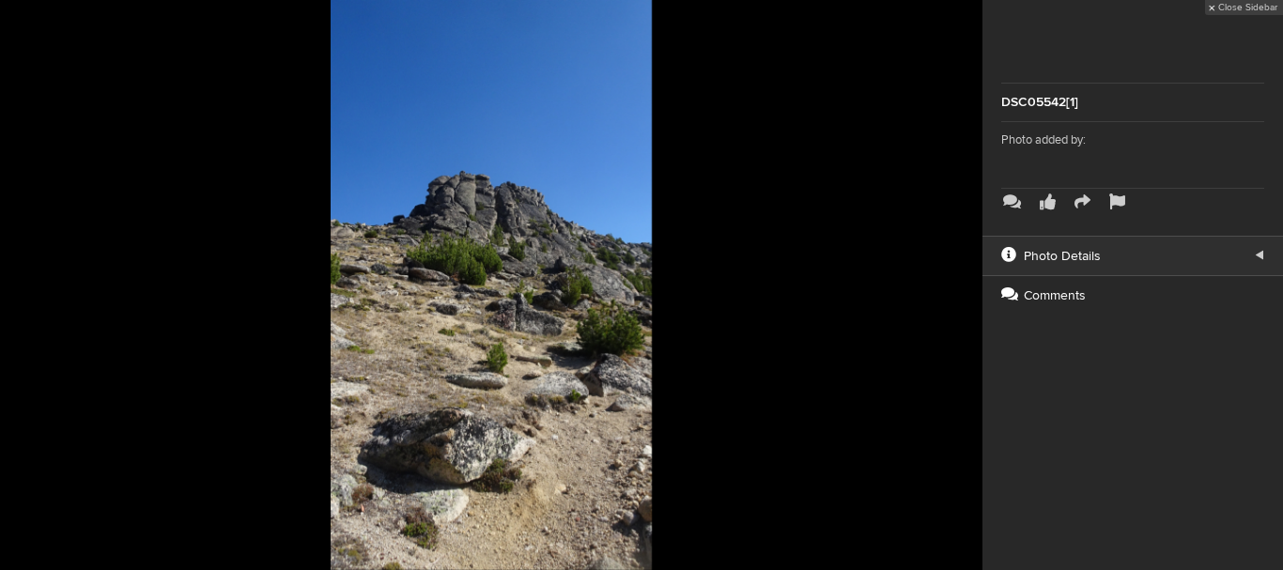
click at [970, 278] on button at bounding box center [936, 285] width 94 height 342
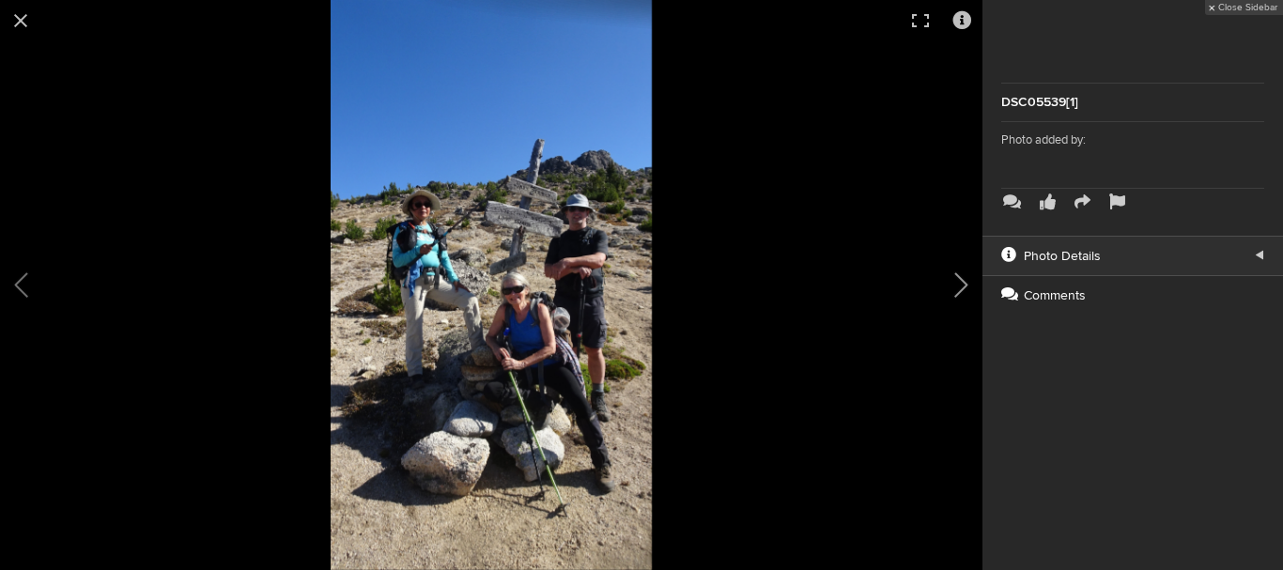
click at [969, 284] on button at bounding box center [936, 285] width 94 height 342
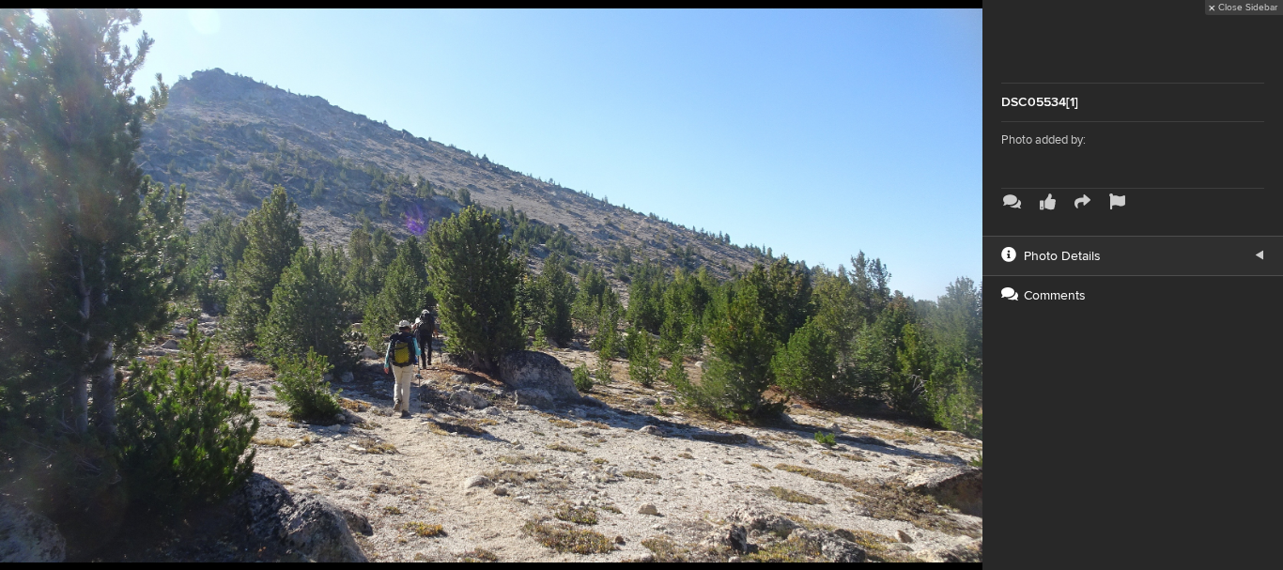
click at [969, 284] on button at bounding box center [936, 285] width 94 height 342
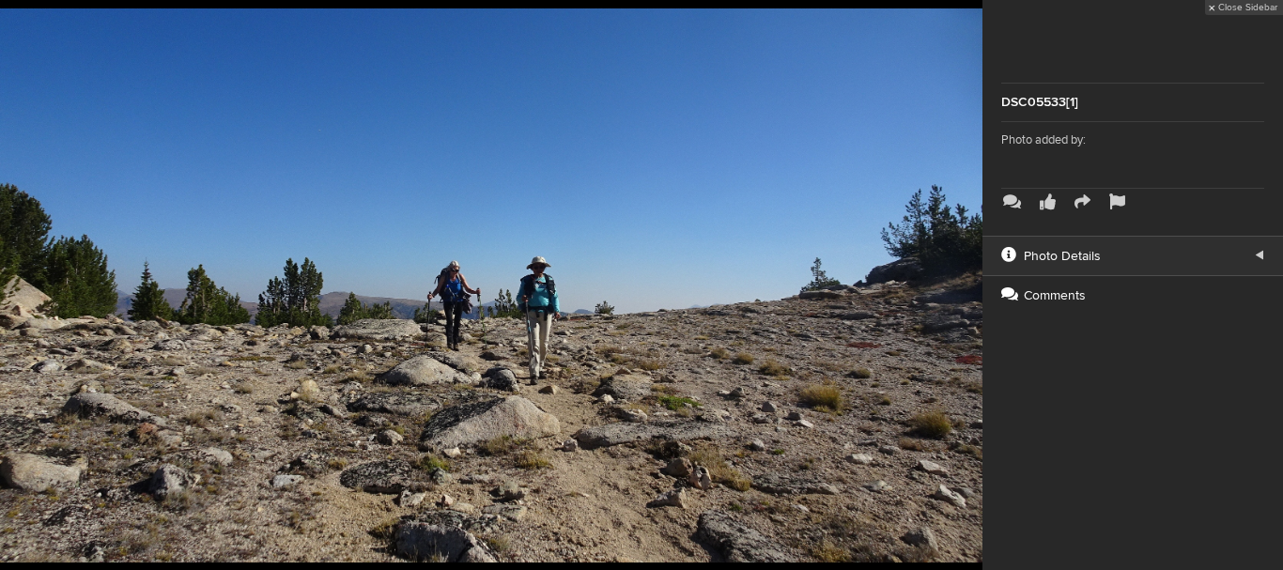
scroll to position [5547, 0]
click at [969, 284] on button at bounding box center [936, 285] width 94 height 342
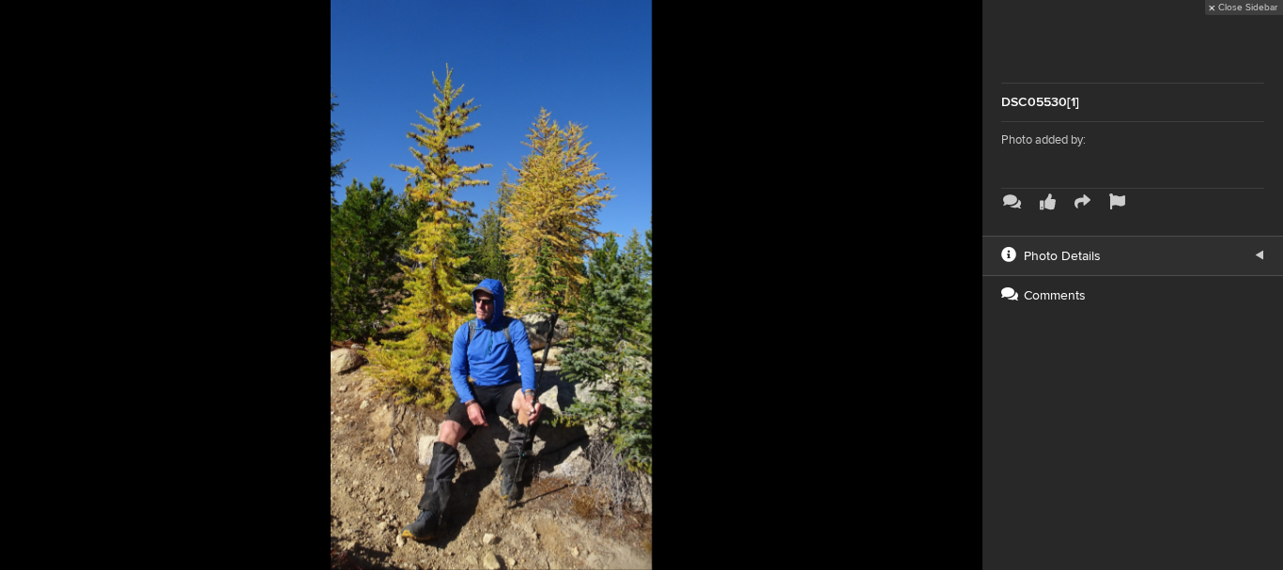
click at [969, 284] on button at bounding box center [936, 285] width 94 height 342
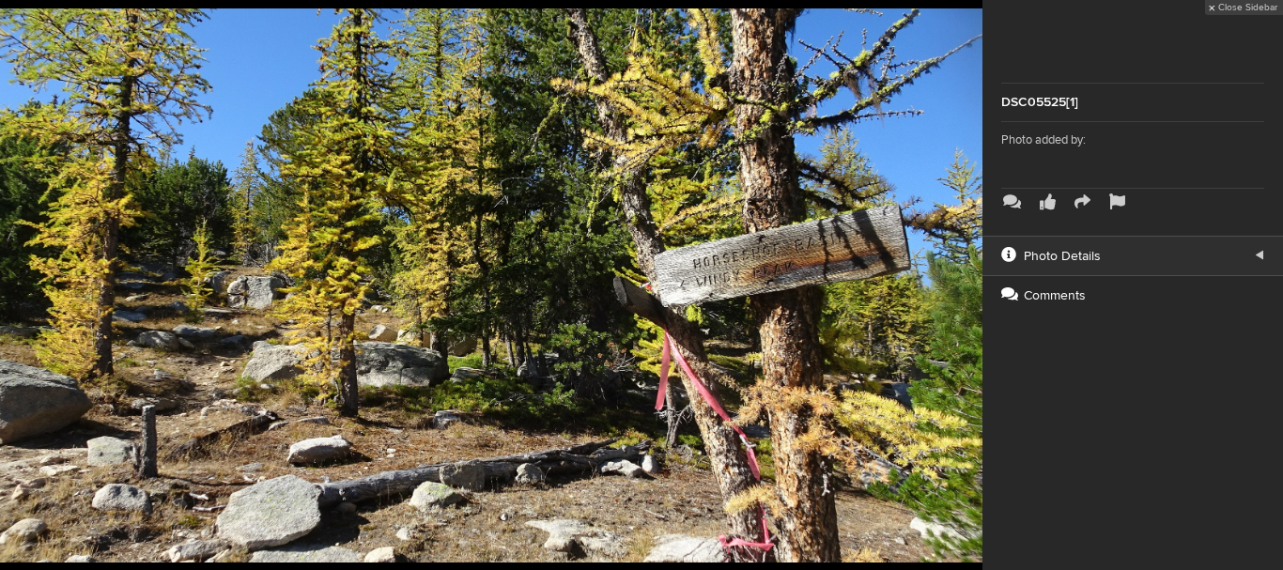
click at [969, 284] on button at bounding box center [936, 285] width 94 height 342
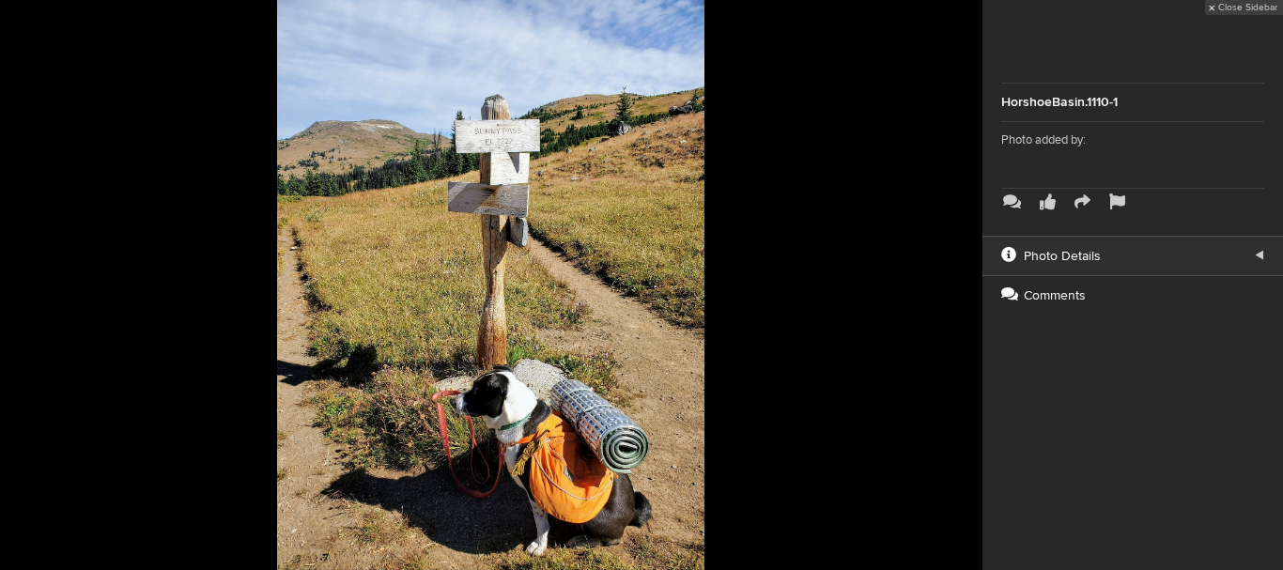
click at [969, 284] on button at bounding box center [936, 285] width 94 height 342
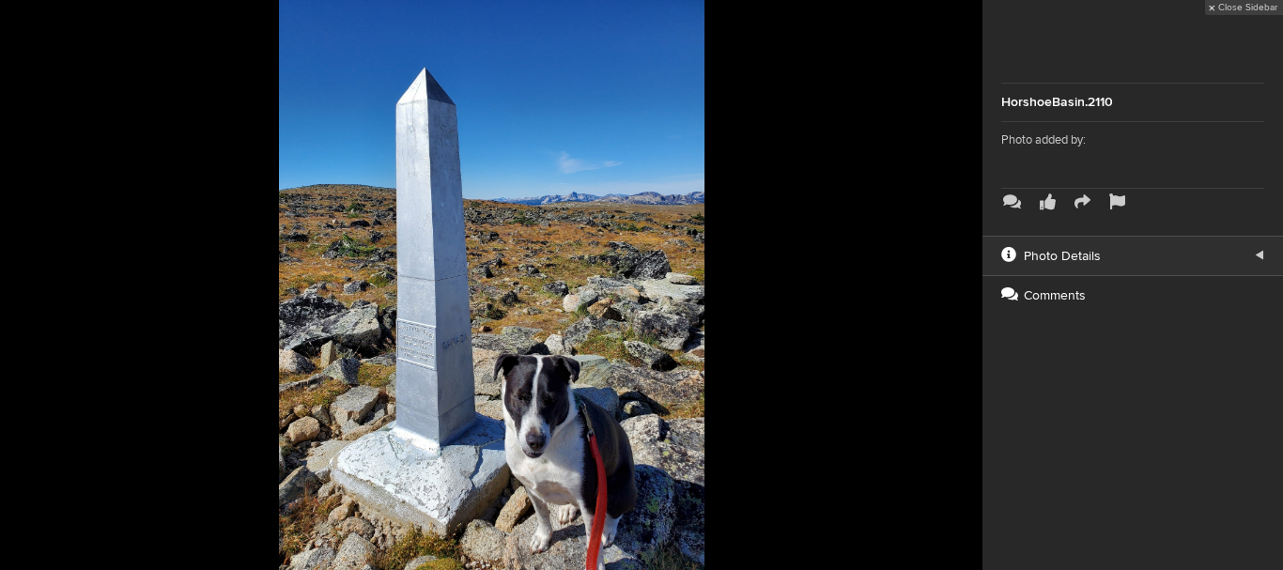
click at [969, 284] on button at bounding box center [936, 285] width 94 height 342
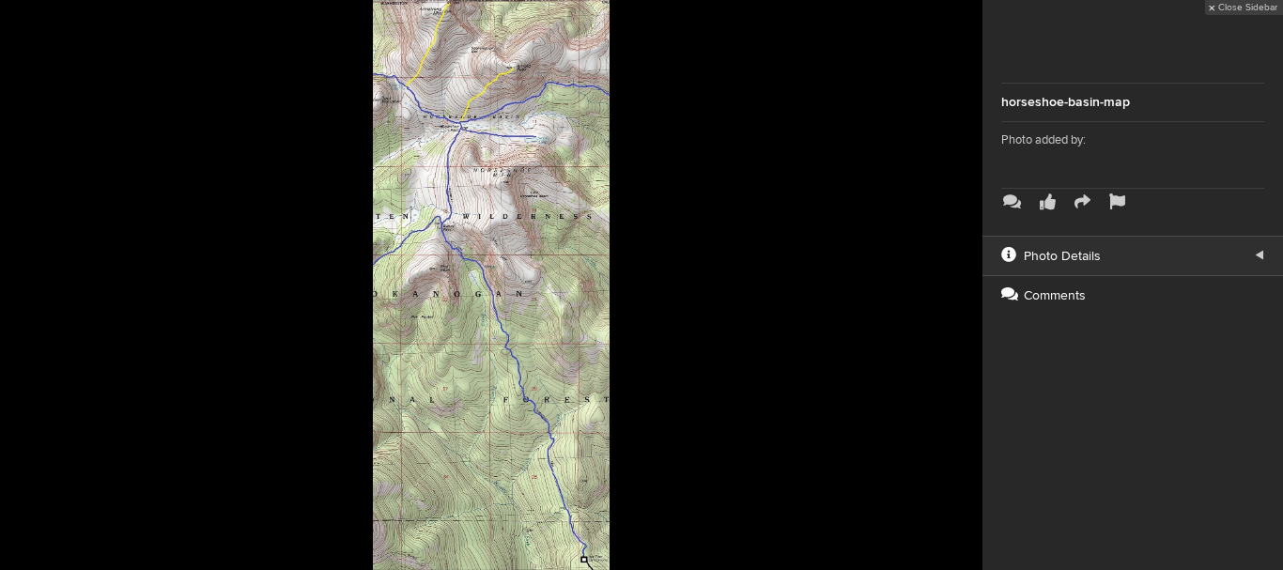
click at [969, 284] on button at bounding box center [936, 285] width 94 height 342
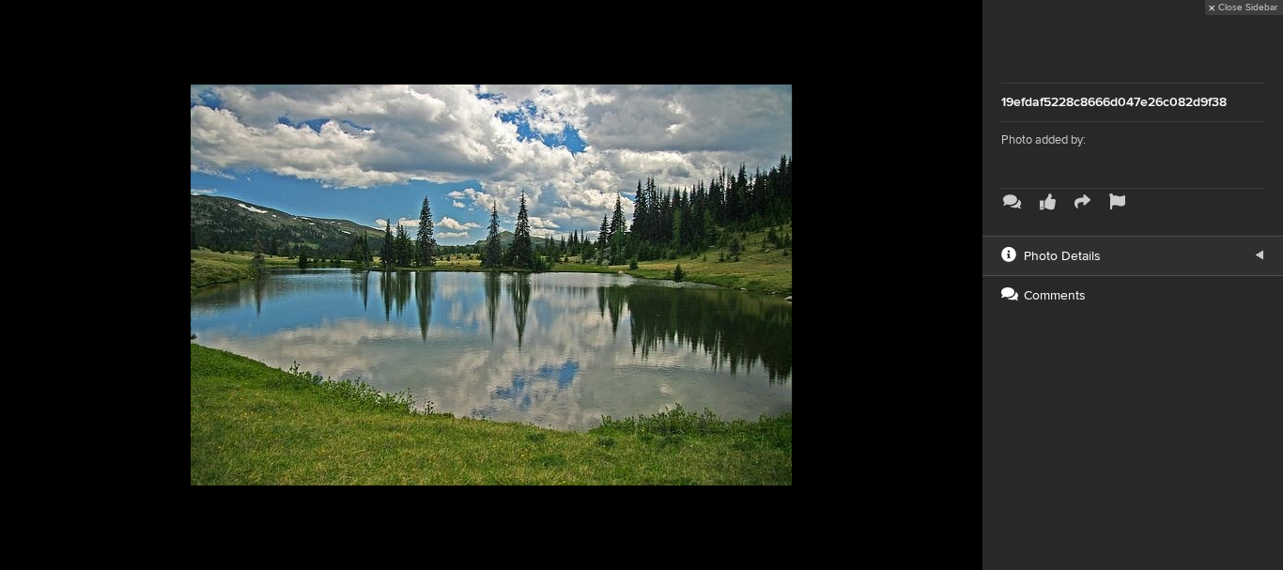
click at [969, 284] on button at bounding box center [936, 285] width 94 height 342
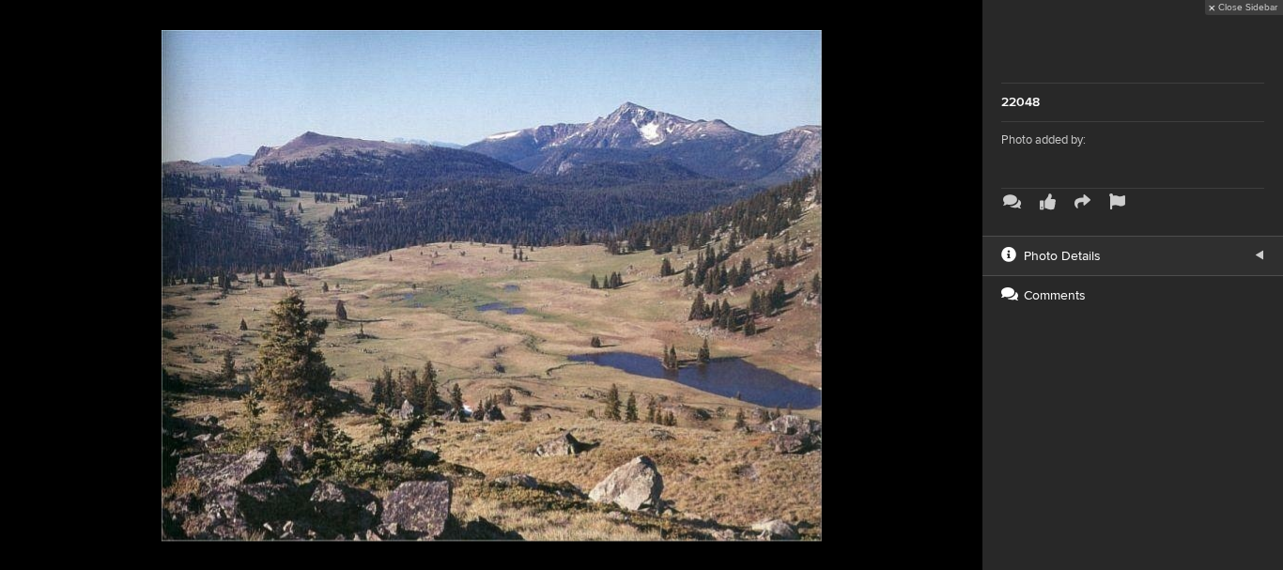
click at [969, 284] on button at bounding box center [936, 285] width 94 height 342
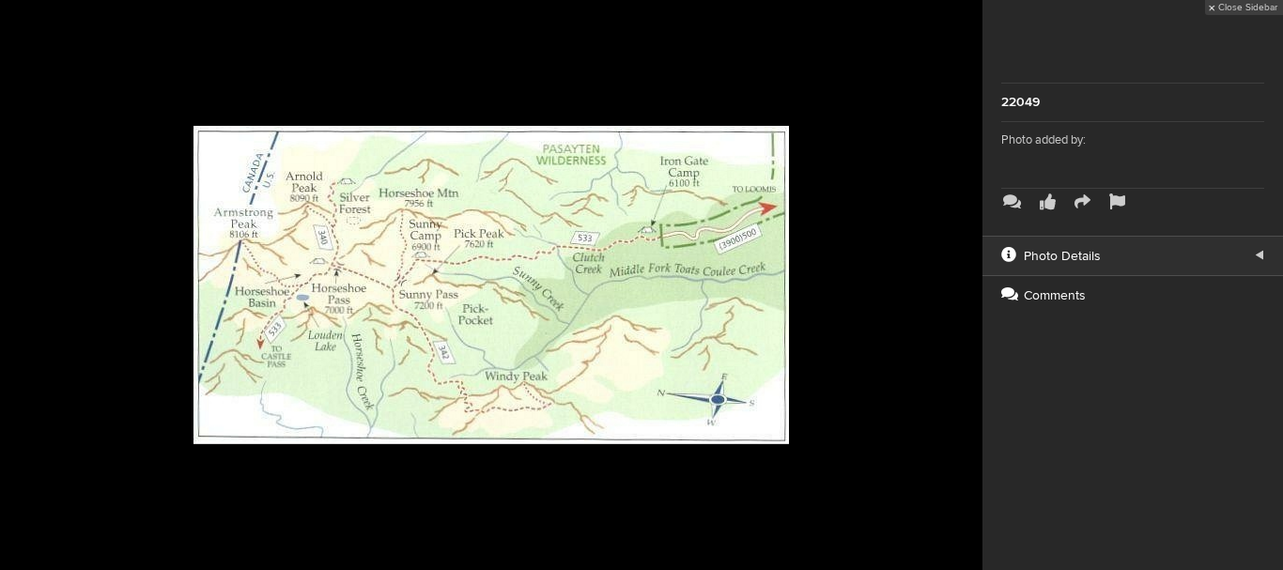
click at [969, 284] on button at bounding box center [936, 285] width 94 height 342
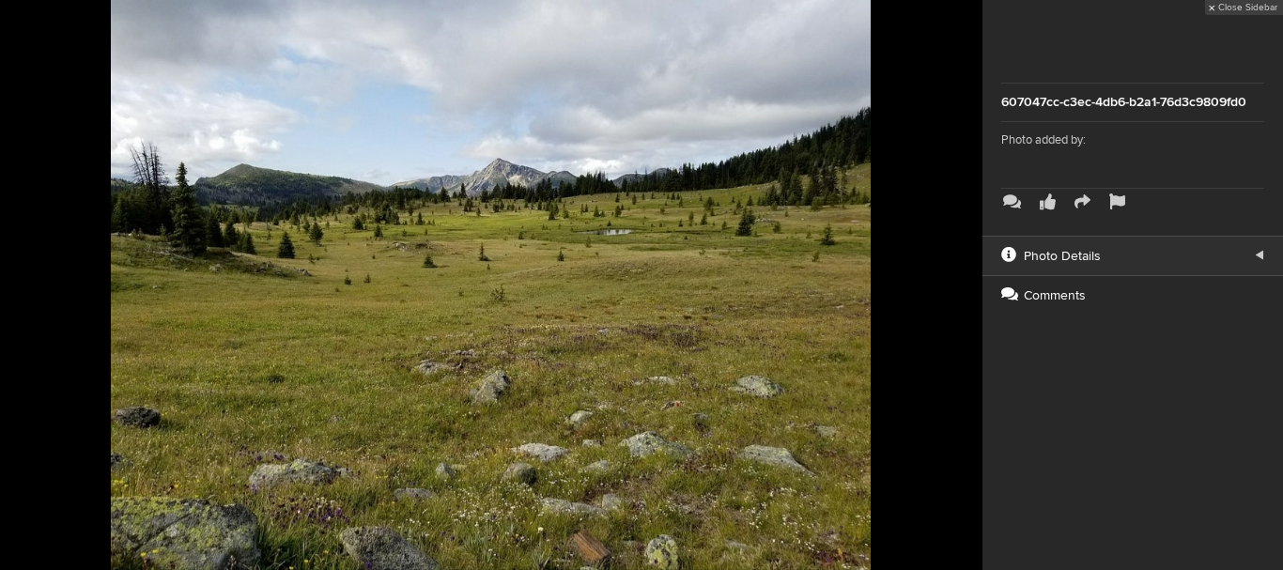
click at [969, 284] on button at bounding box center [936, 285] width 94 height 342
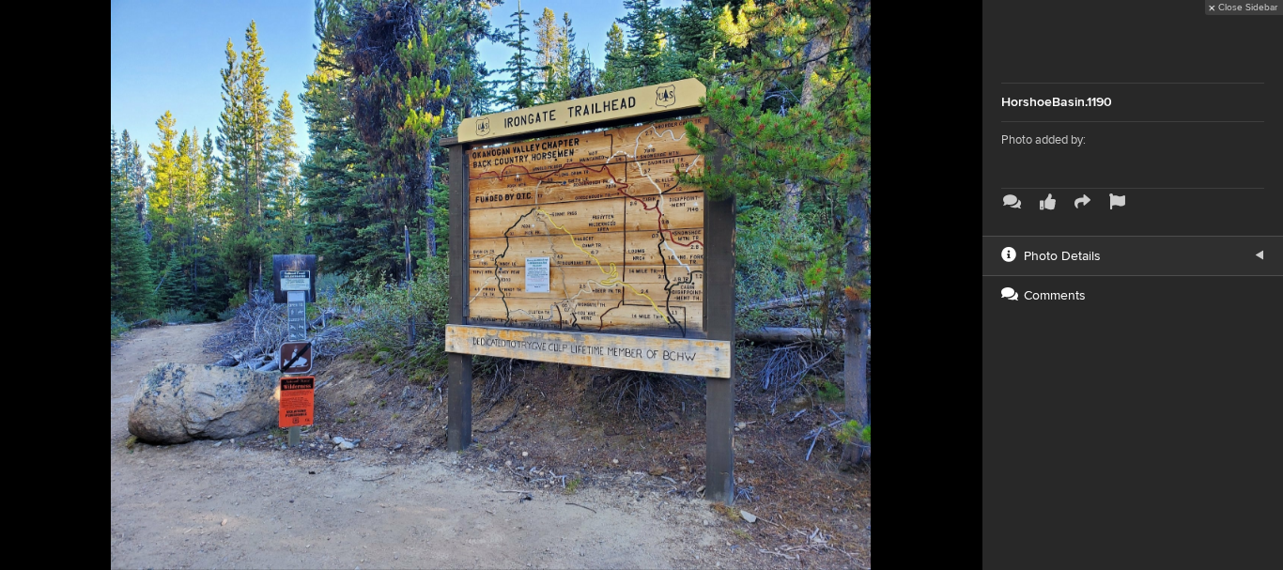
click at [969, 284] on button at bounding box center [936, 285] width 94 height 342
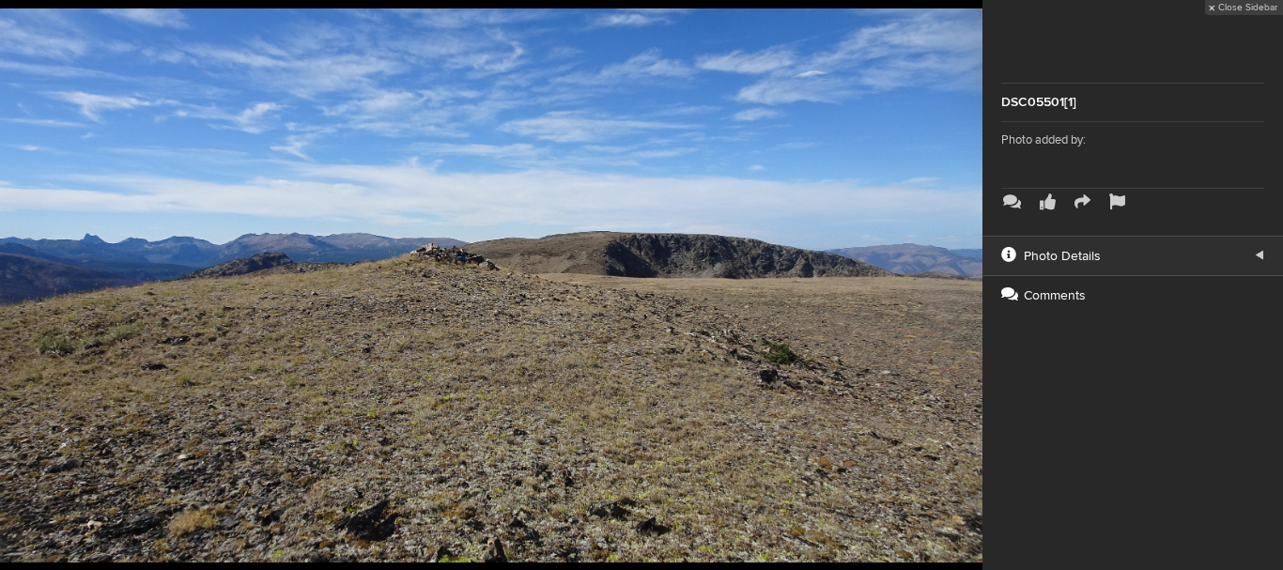
click at [969, 284] on button at bounding box center [936, 285] width 94 height 342
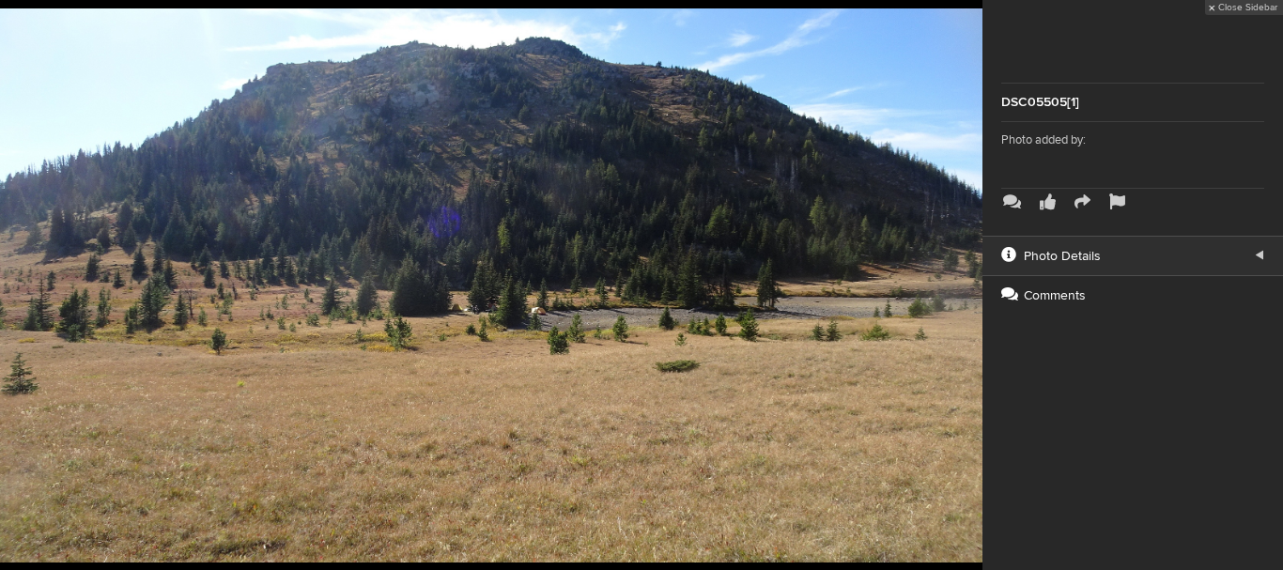
click at [969, 284] on button at bounding box center [936, 285] width 94 height 342
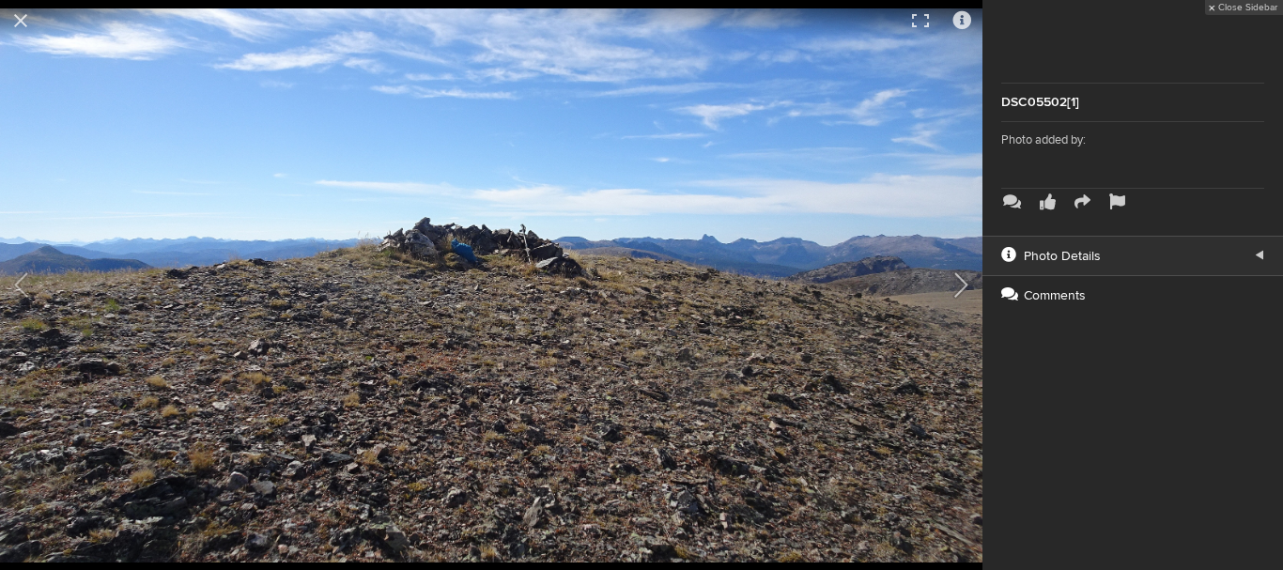
click at [969, 284] on button at bounding box center [936, 285] width 94 height 342
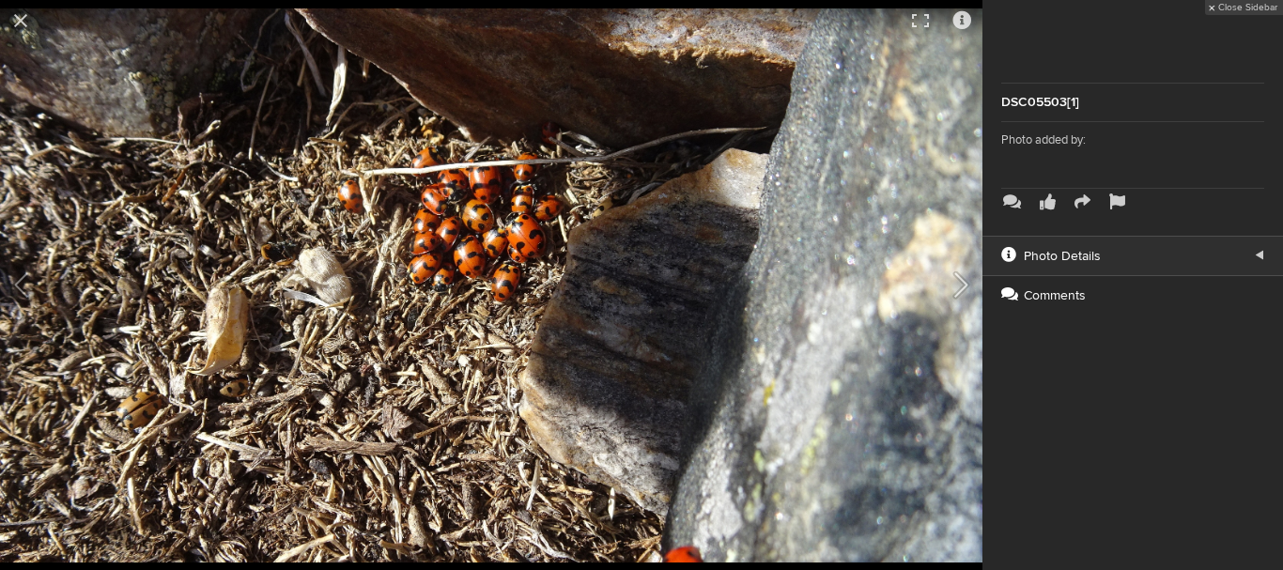
scroll to position [1290, 0]
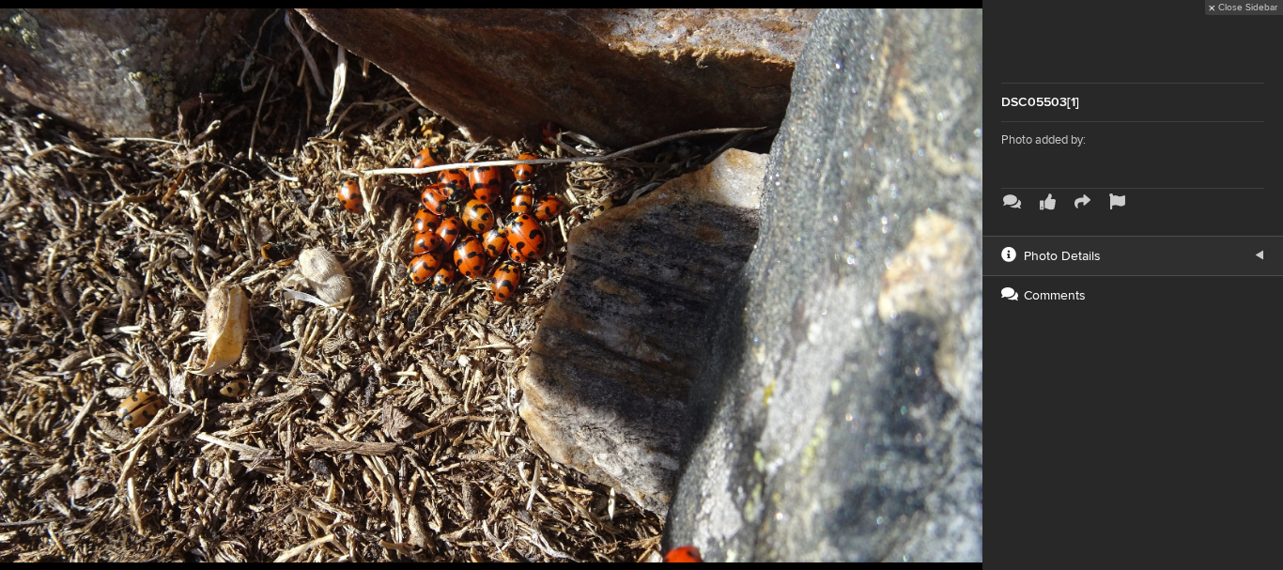
click at [969, 284] on button at bounding box center [936, 285] width 94 height 342
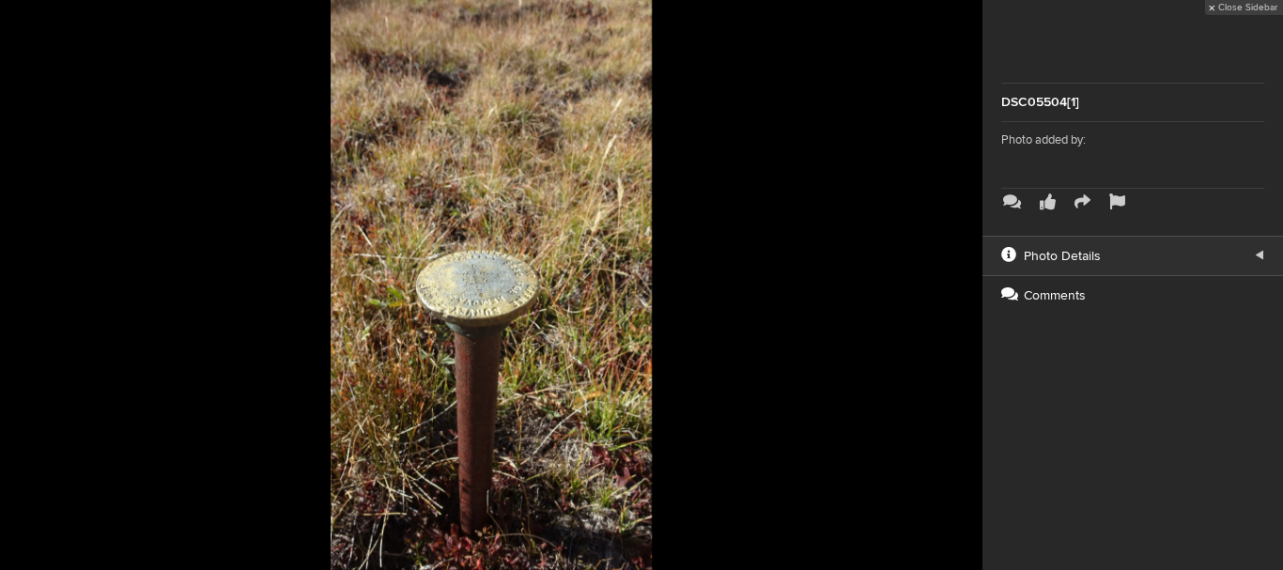
click at [969, 284] on button at bounding box center [936, 285] width 94 height 342
